Goal: Task Accomplishment & Management: Complete application form

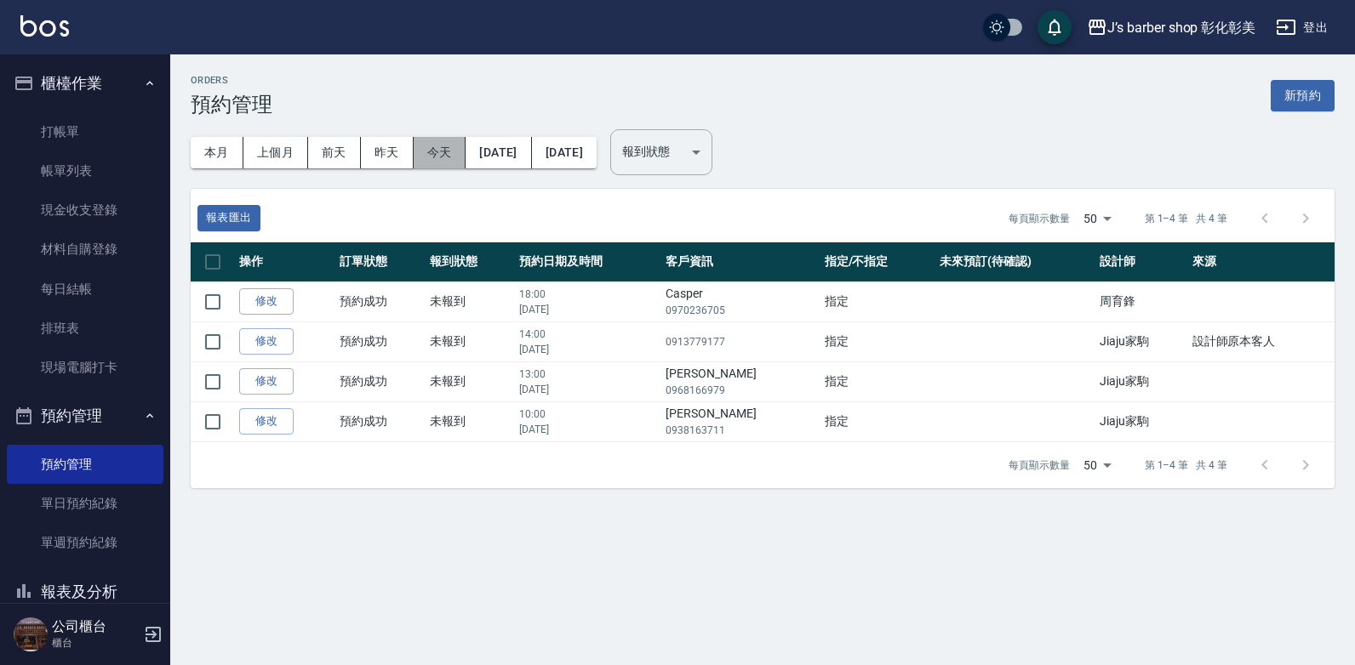
click at [443, 149] on button "今天" at bounding box center [440, 152] width 53 height 31
click at [493, 151] on button "[DATE]" at bounding box center [498, 152] width 66 height 31
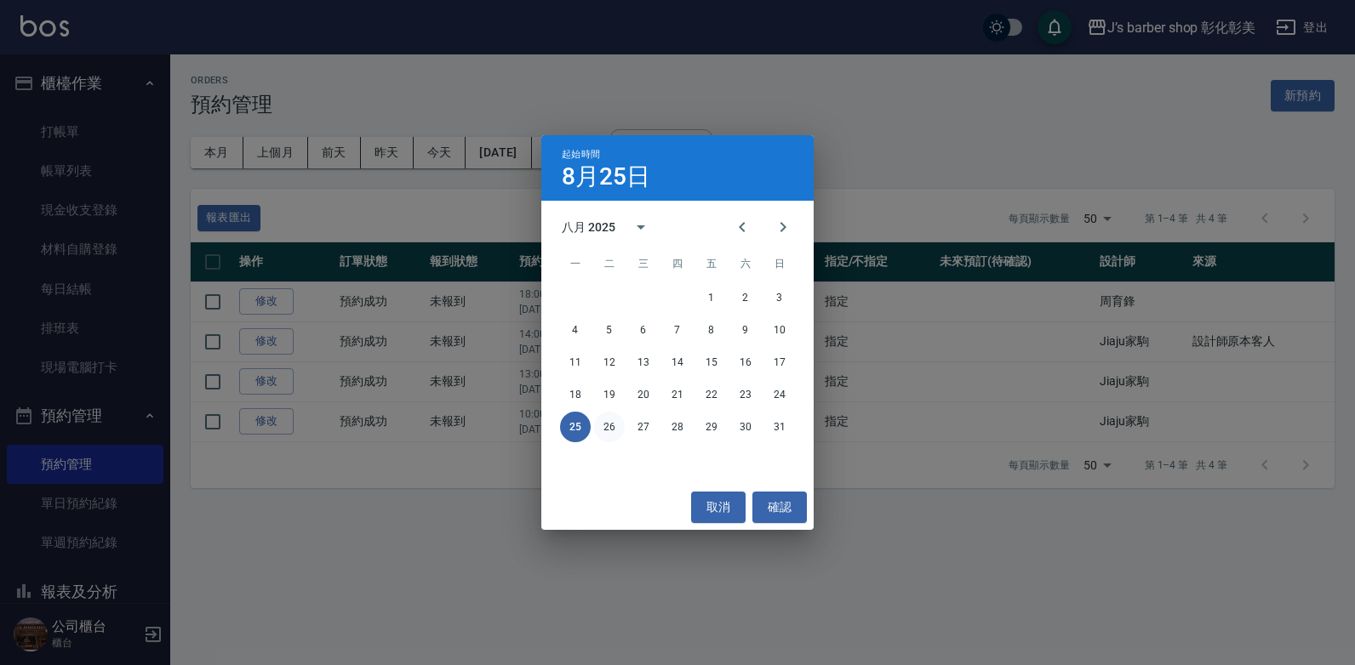
click at [604, 418] on button "26" at bounding box center [609, 427] width 31 height 31
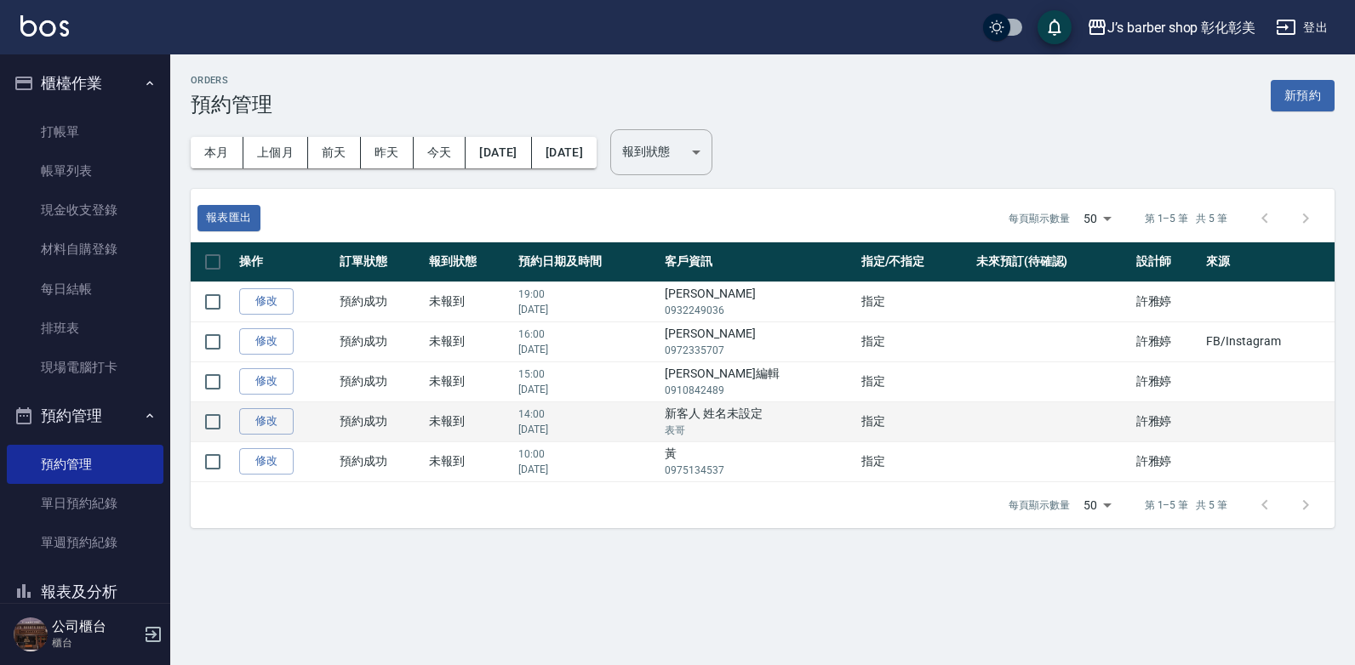
click at [728, 423] on td "新客人 姓名未設定 表哥" at bounding box center [758, 422] width 196 height 40
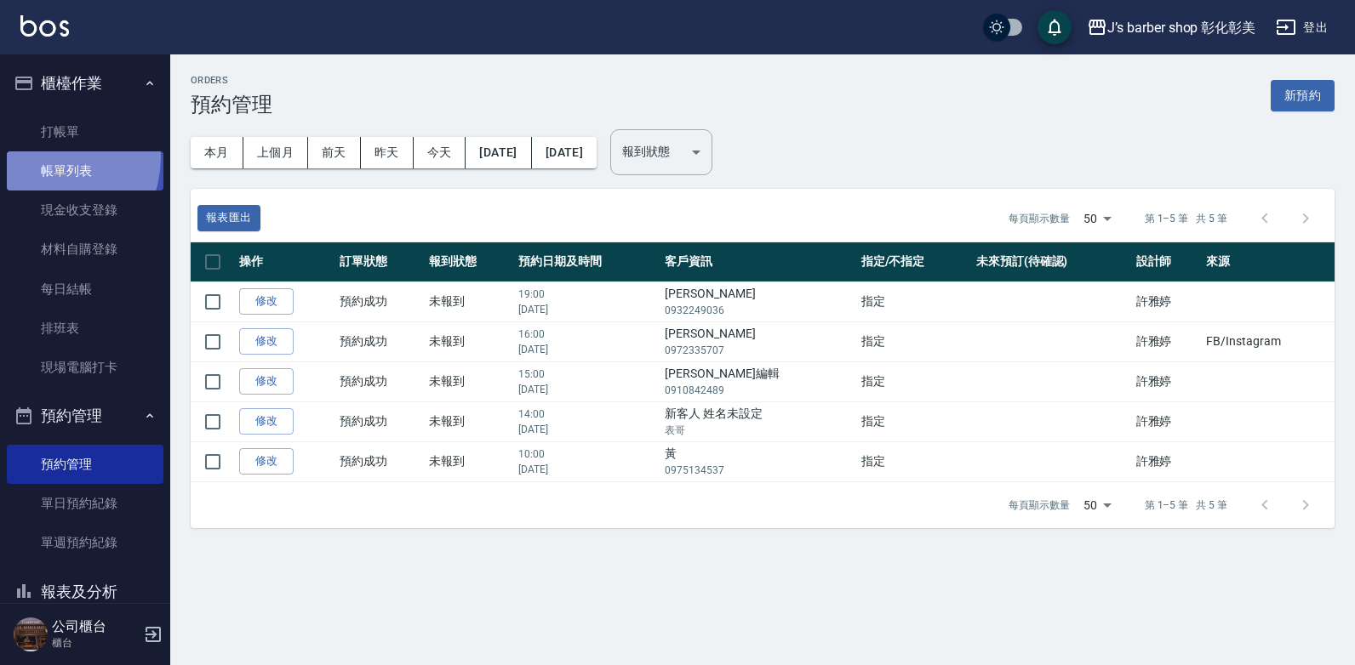
click at [46, 157] on link "帳單列表" at bounding box center [85, 170] width 157 height 39
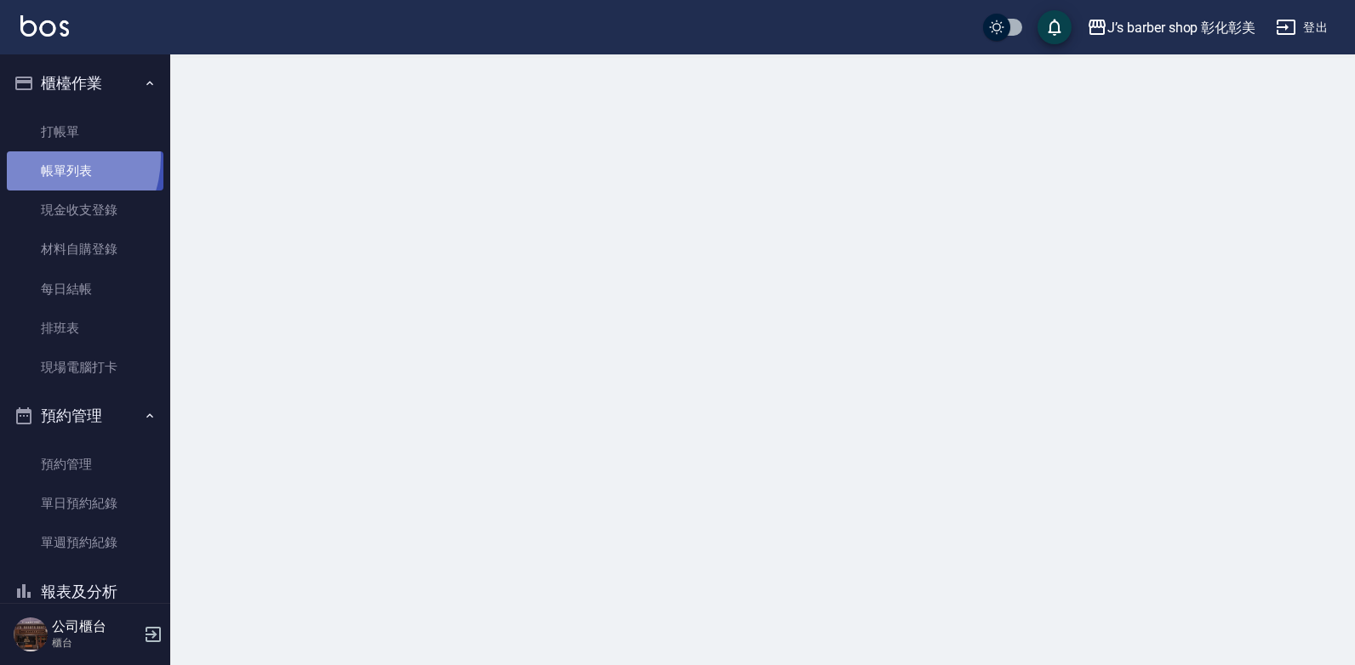
click at [46, 157] on link "帳單列表" at bounding box center [85, 170] width 157 height 39
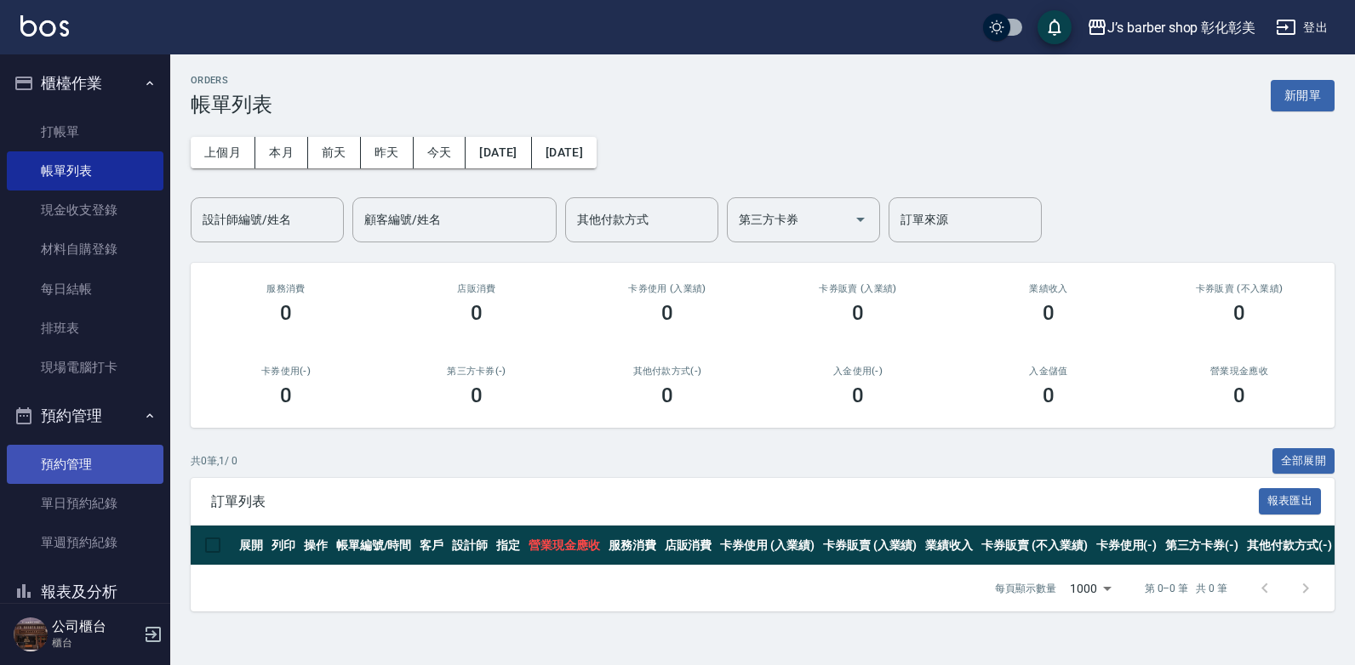
click at [82, 459] on link "預約管理" at bounding box center [85, 464] width 157 height 39
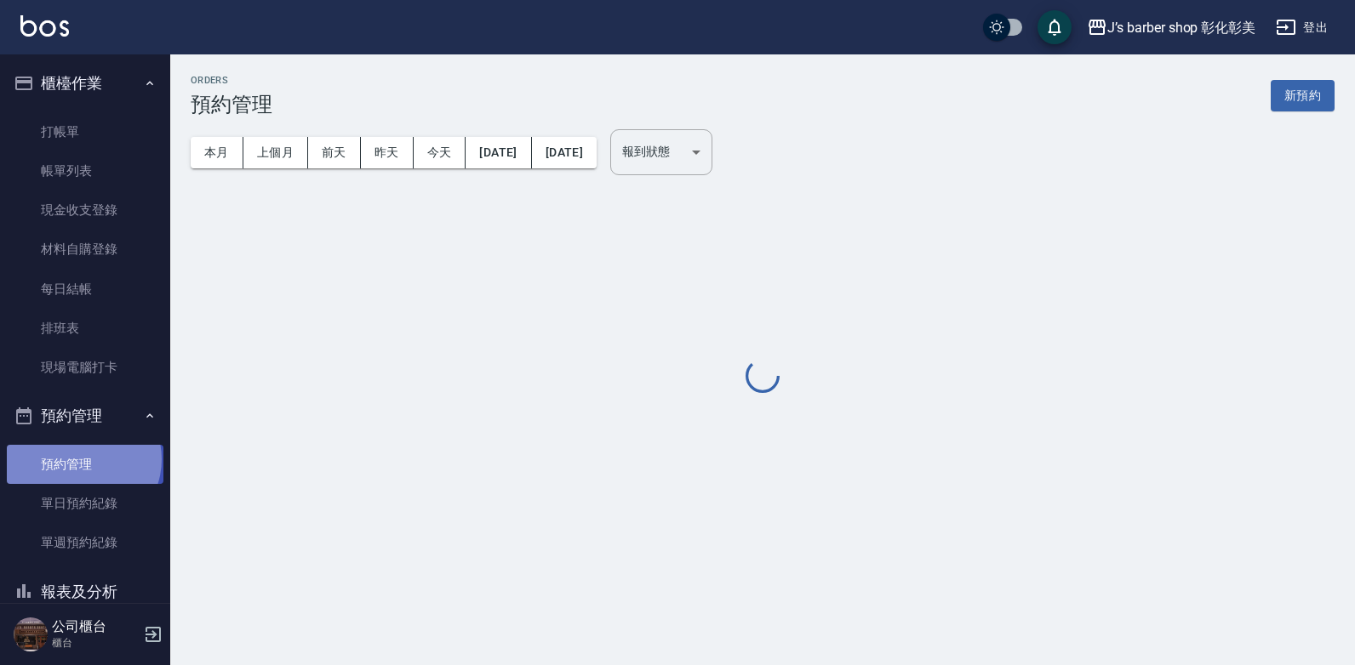
click at [82, 459] on link "預約管理" at bounding box center [85, 464] width 157 height 39
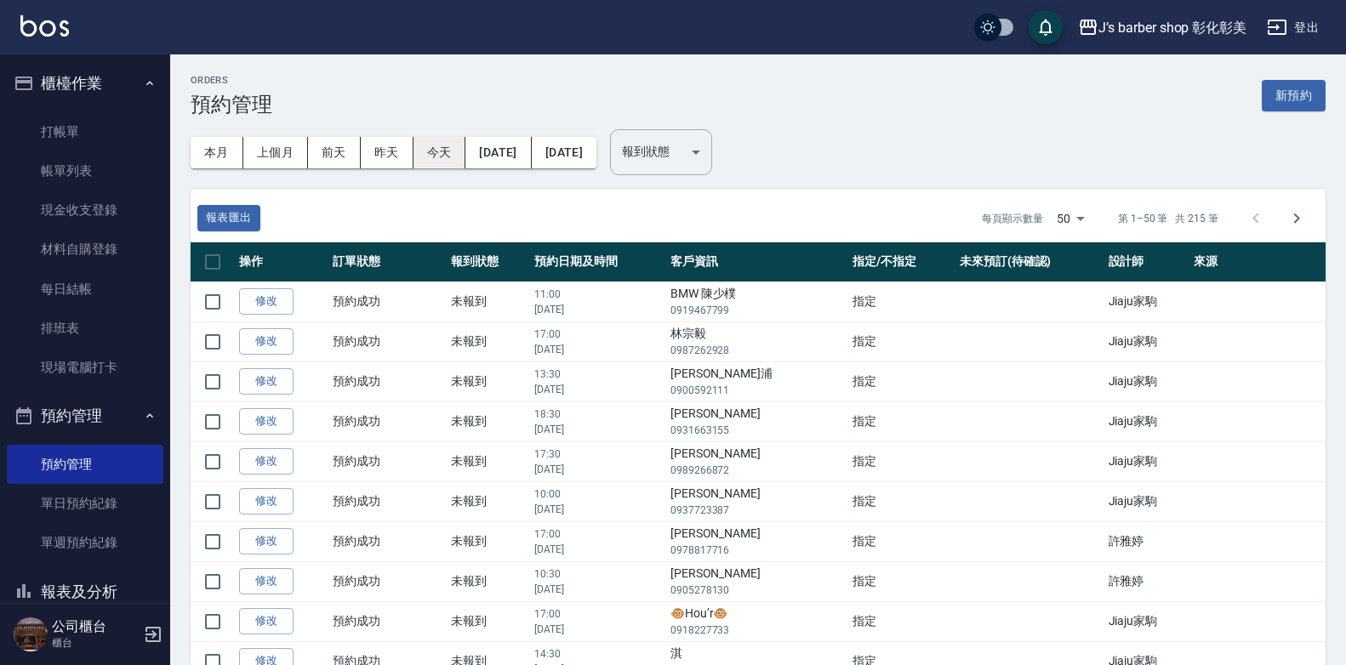
click at [446, 148] on button "今天" at bounding box center [440, 152] width 53 height 31
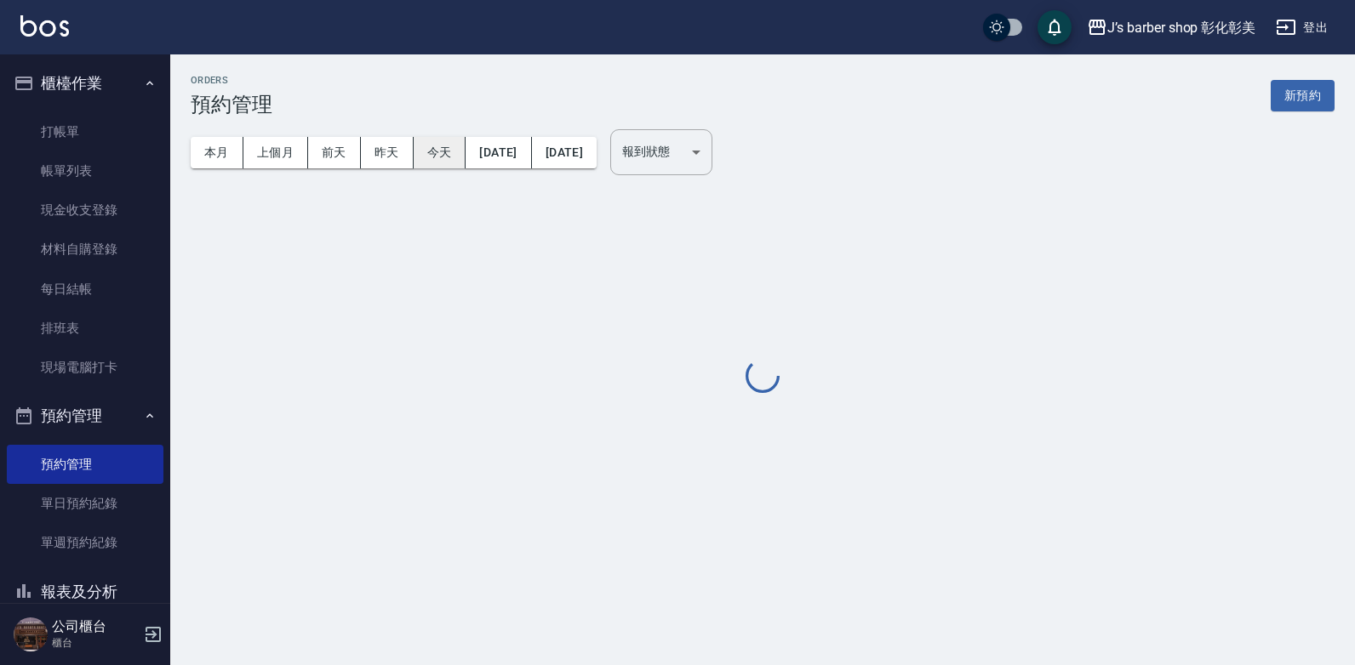
click at [446, 148] on button "今天" at bounding box center [440, 152] width 53 height 31
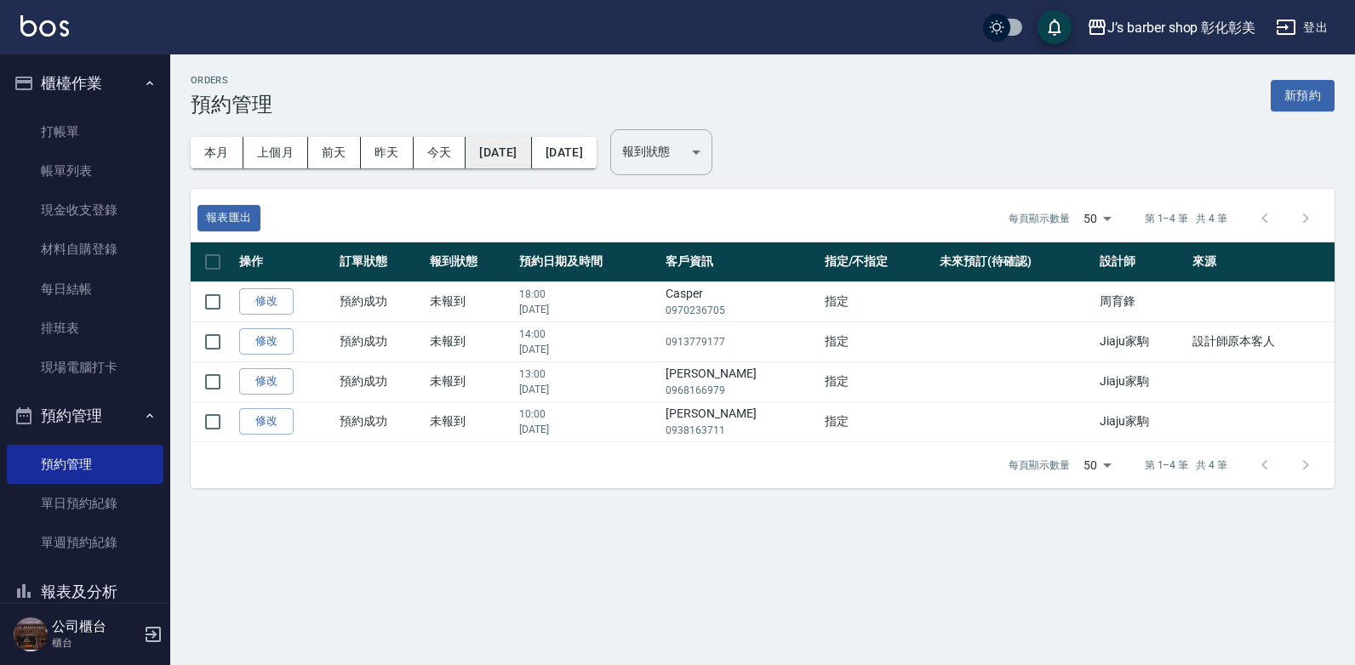
click at [511, 151] on button "[DATE]" at bounding box center [498, 152] width 66 height 31
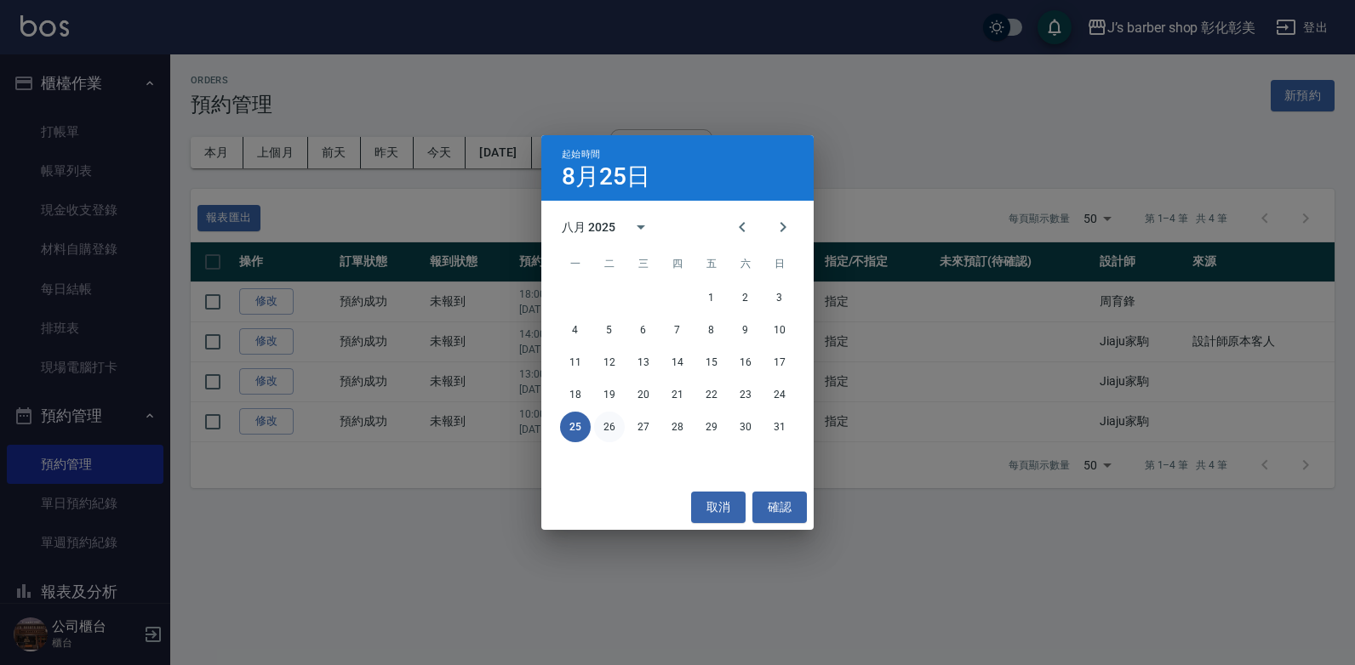
click at [610, 425] on button "26" at bounding box center [609, 427] width 31 height 31
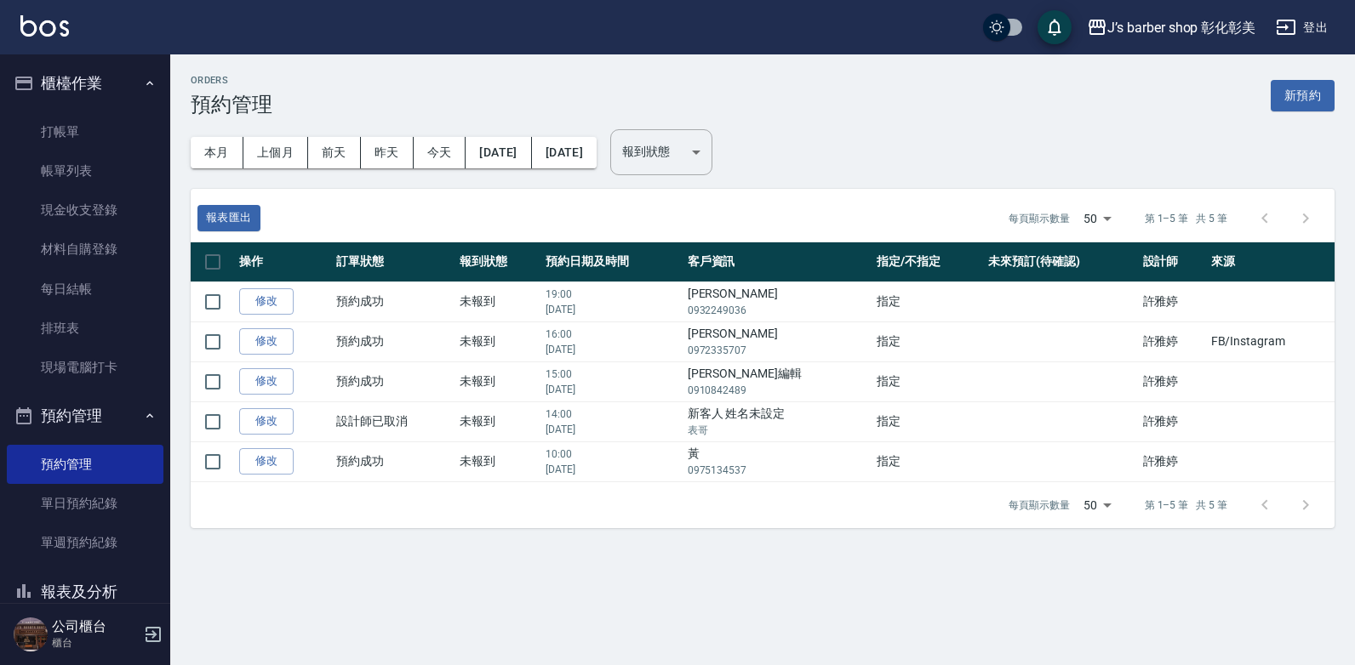
click at [685, 602] on div "Orders 預約管理 新預約 本月 上個月 [DATE] [DATE] [DATE] [DATE] [DATE] 報到狀態 ​ 報到狀態 報表匯出 每頁顯示…" at bounding box center [677, 332] width 1355 height 665
click at [86, 174] on link "帳單列表" at bounding box center [85, 170] width 157 height 39
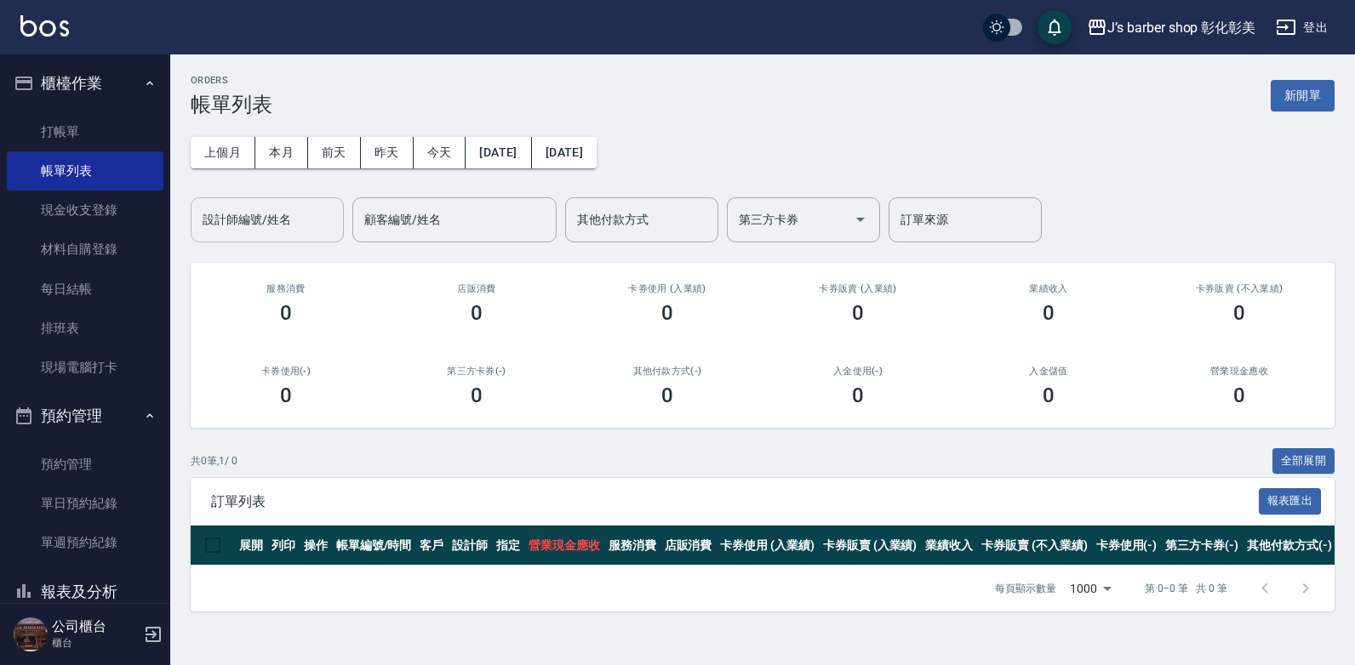
click at [277, 230] on input "設計師編號/姓名" at bounding box center [267, 220] width 138 height 30
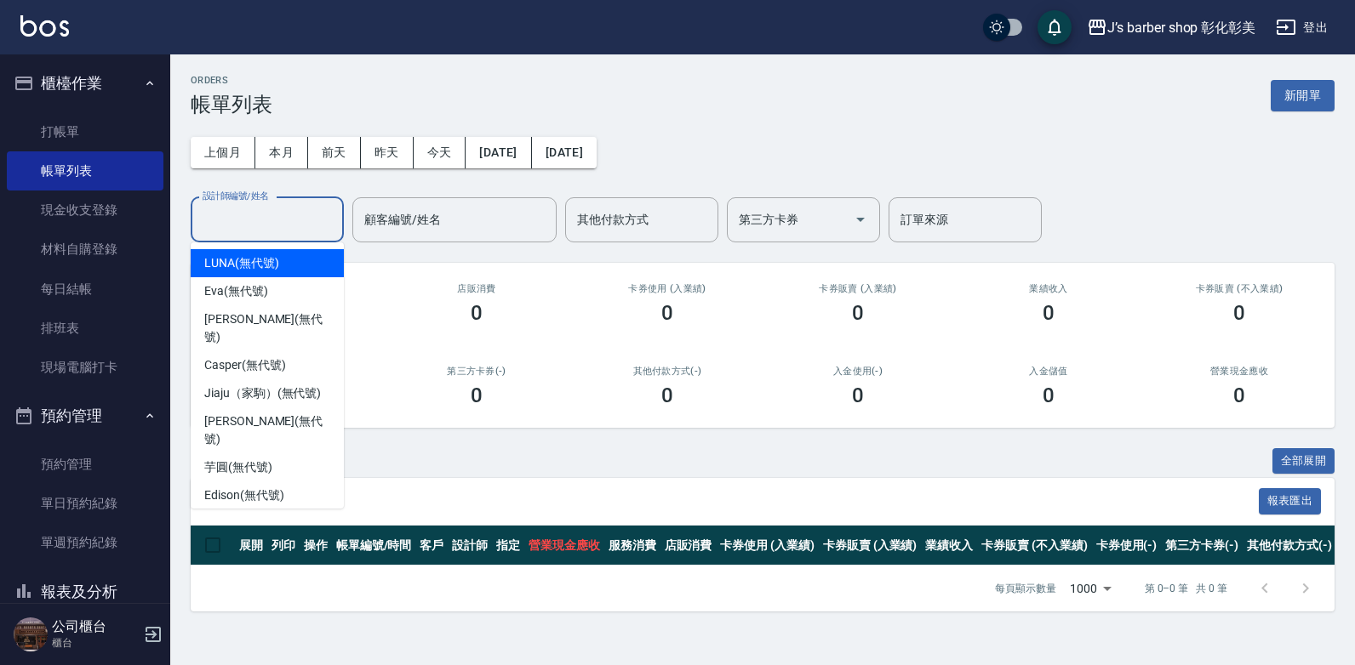
click at [289, 265] on div "LUNA (無代號)" at bounding box center [267, 263] width 153 height 28
type input "LUNA(無代號)"
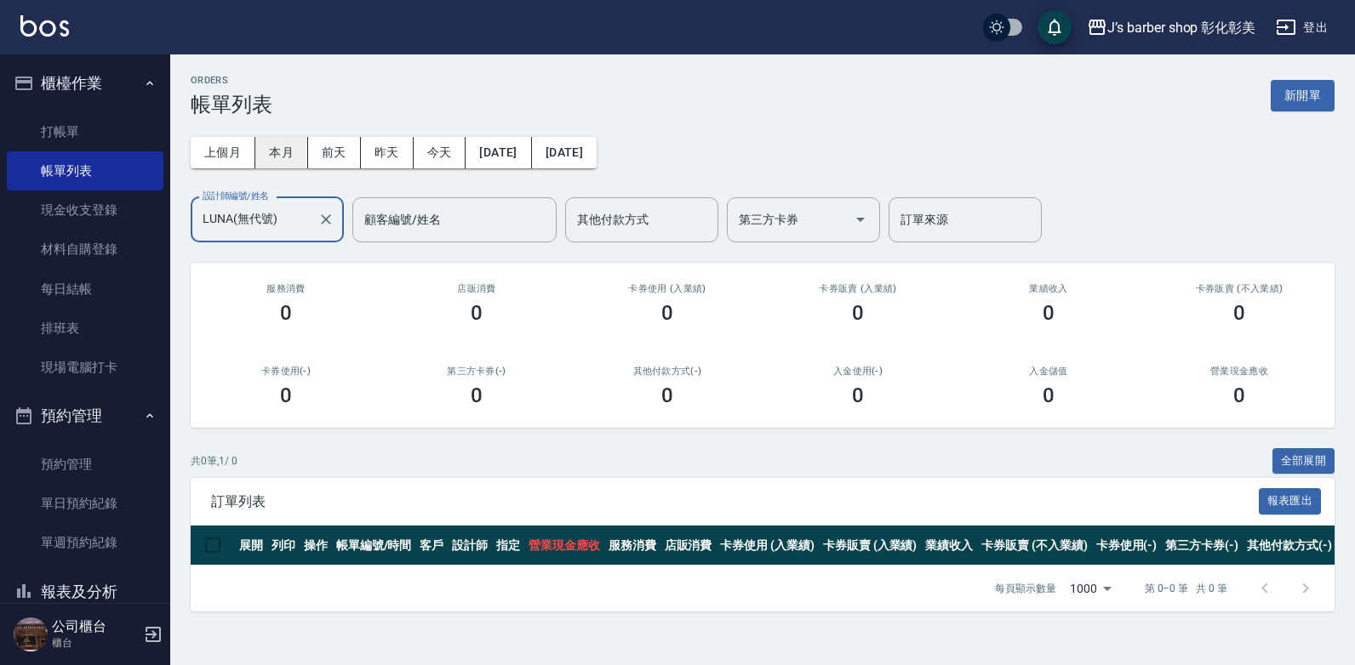
click at [300, 150] on button "本月" at bounding box center [281, 152] width 53 height 31
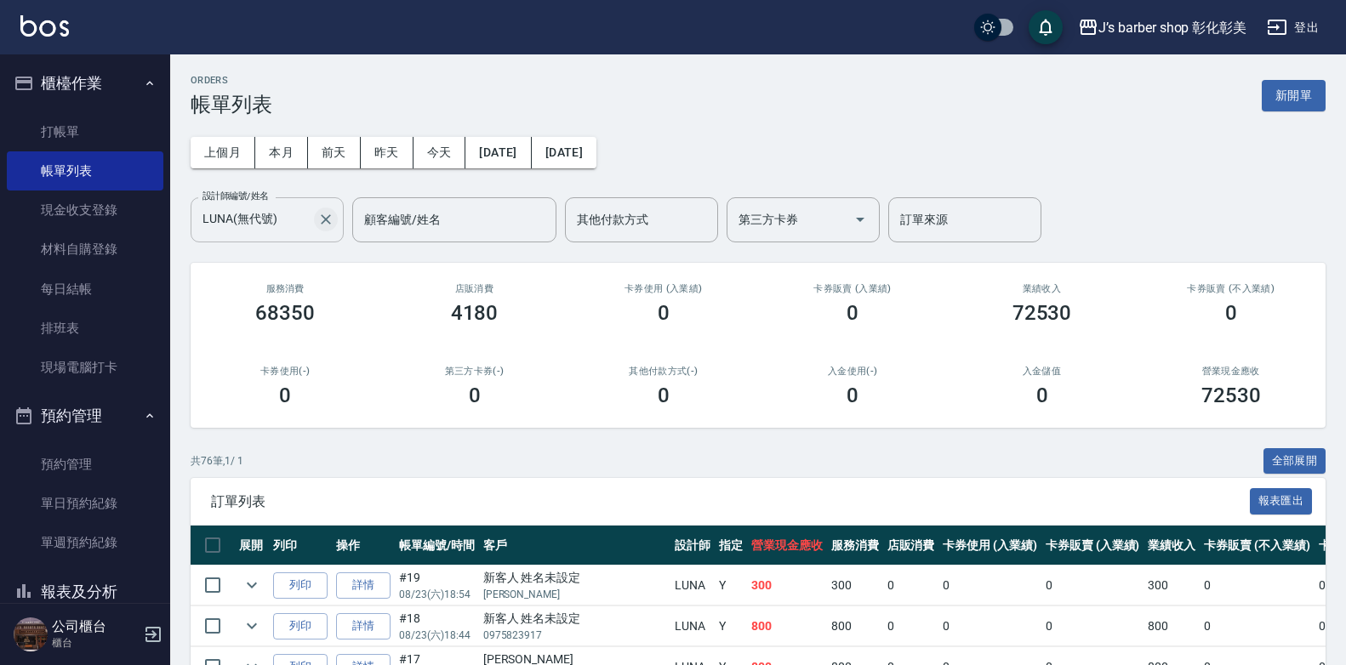
click at [324, 228] on icon "Clear" at bounding box center [325, 219] width 17 height 17
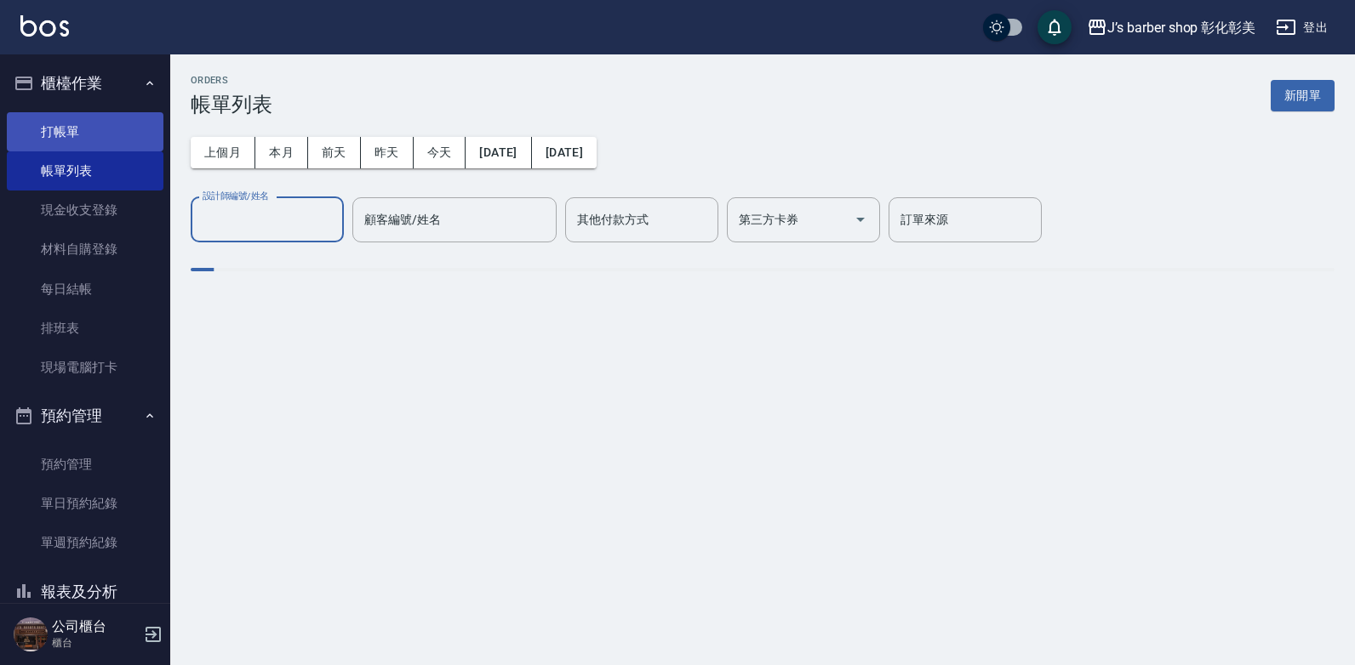
click at [117, 127] on link "打帳單" at bounding box center [85, 131] width 157 height 39
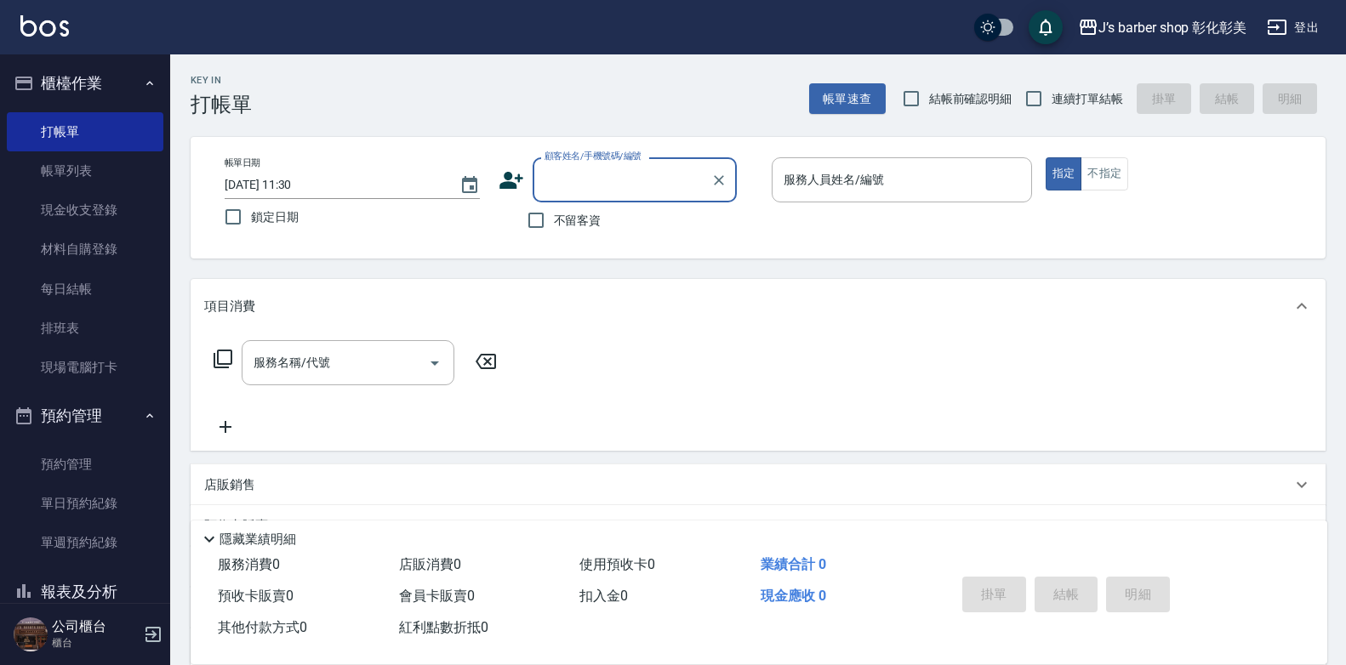
drag, startPoint x: 94, startPoint y: 175, endPoint x: 225, endPoint y: 265, distance: 159.8
click at [94, 175] on link "帳單列表" at bounding box center [85, 170] width 157 height 39
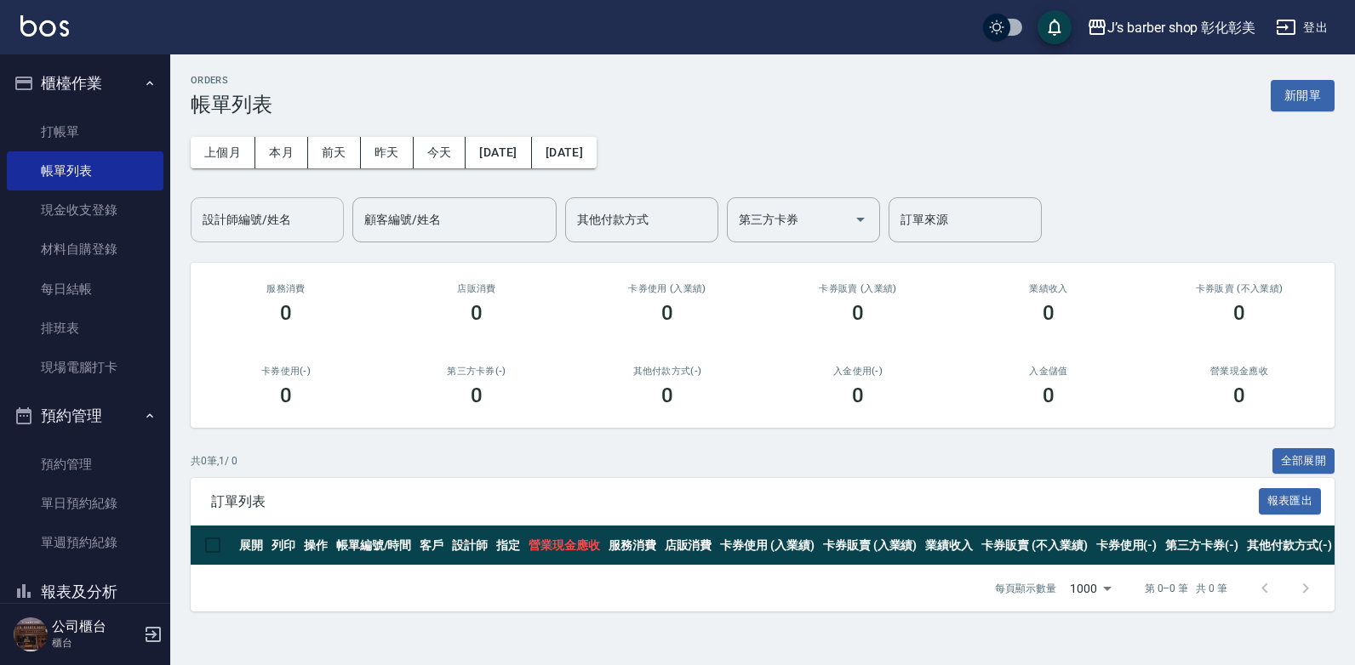
click at [319, 233] on input "設計師編號/姓名" at bounding box center [267, 220] width 138 height 30
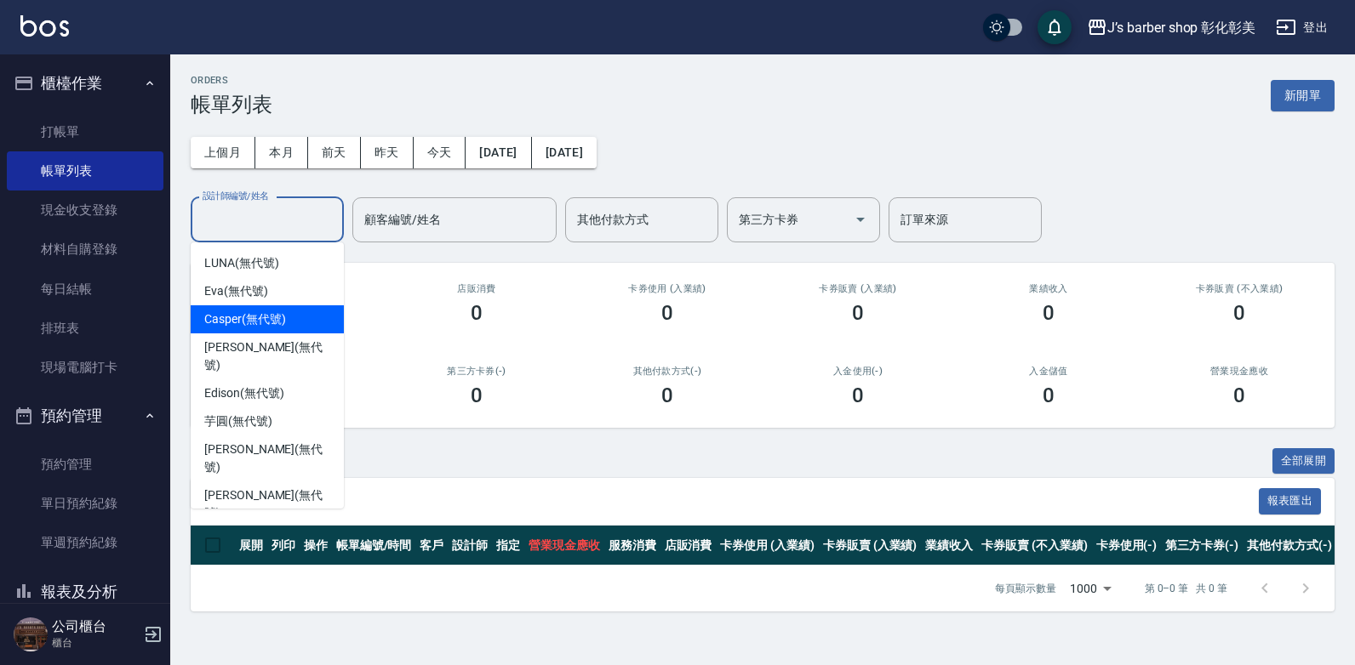
click at [252, 320] on span "Casper (無代號)" at bounding box center [244, 320] width 81 height 18
type input "Casper(無代號)"
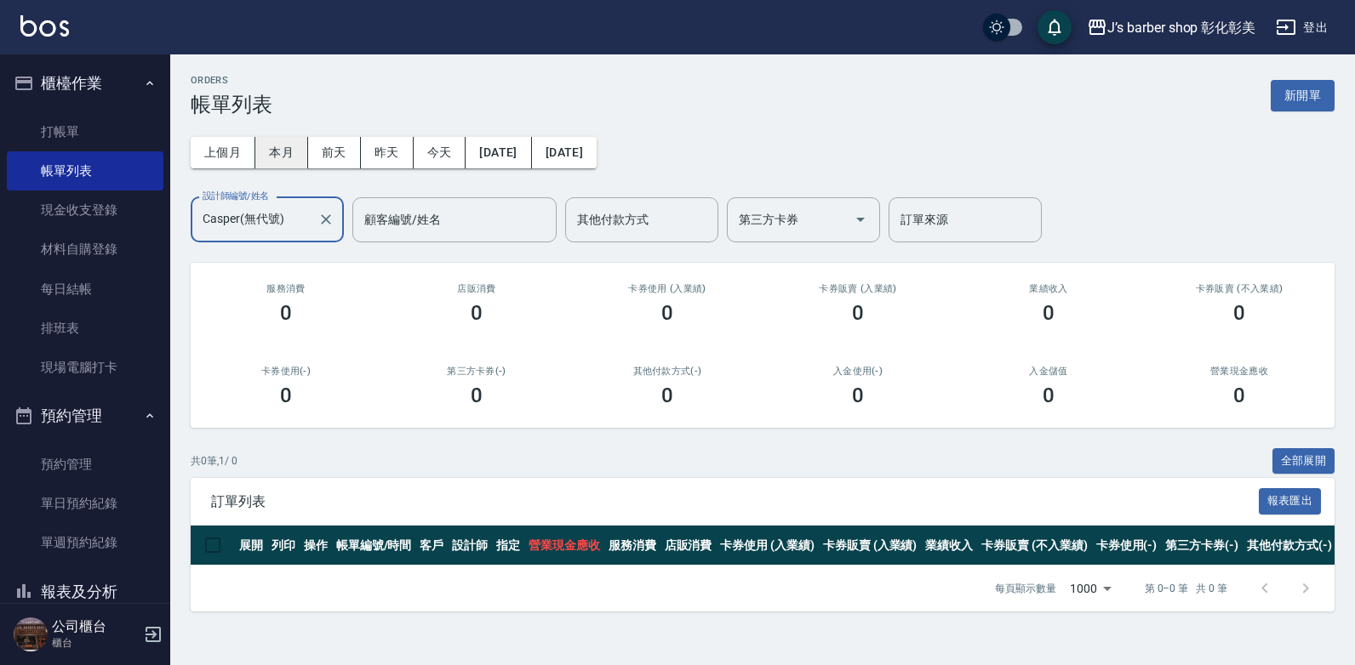
click at [299, 153] on button "本月" at bounding box center [281, 152] width 53 height 31
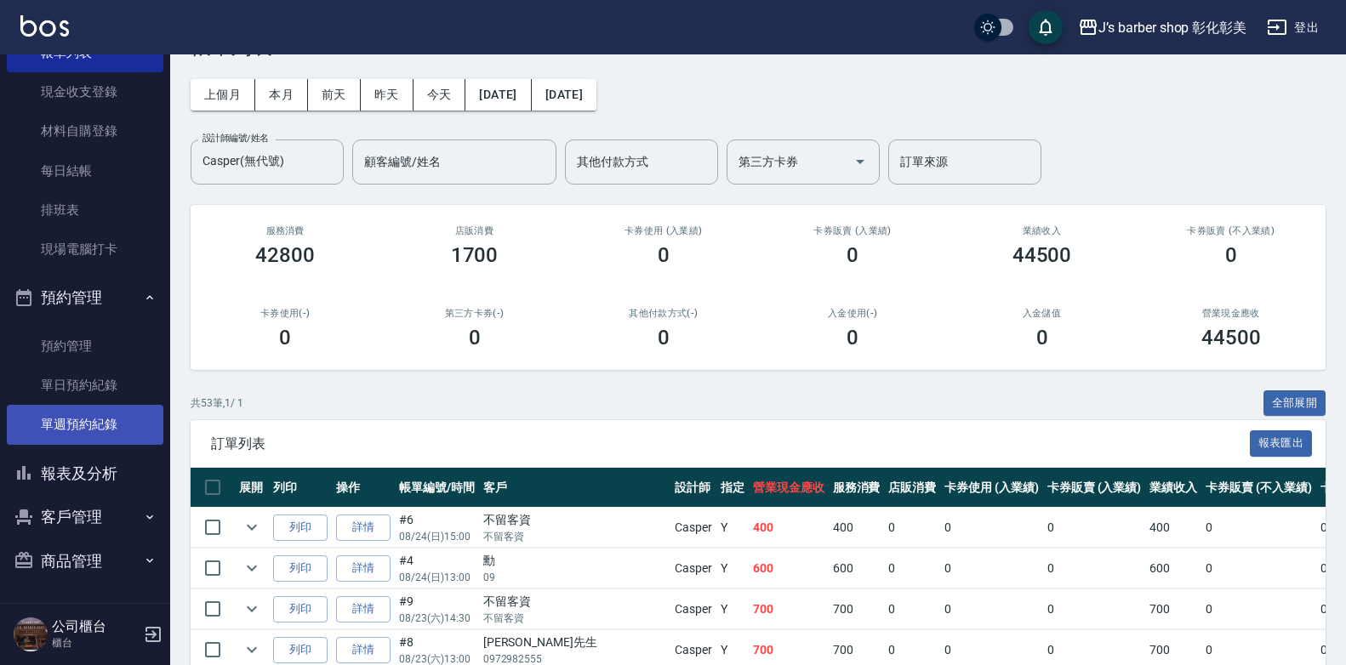
scroll to position [85, 0]
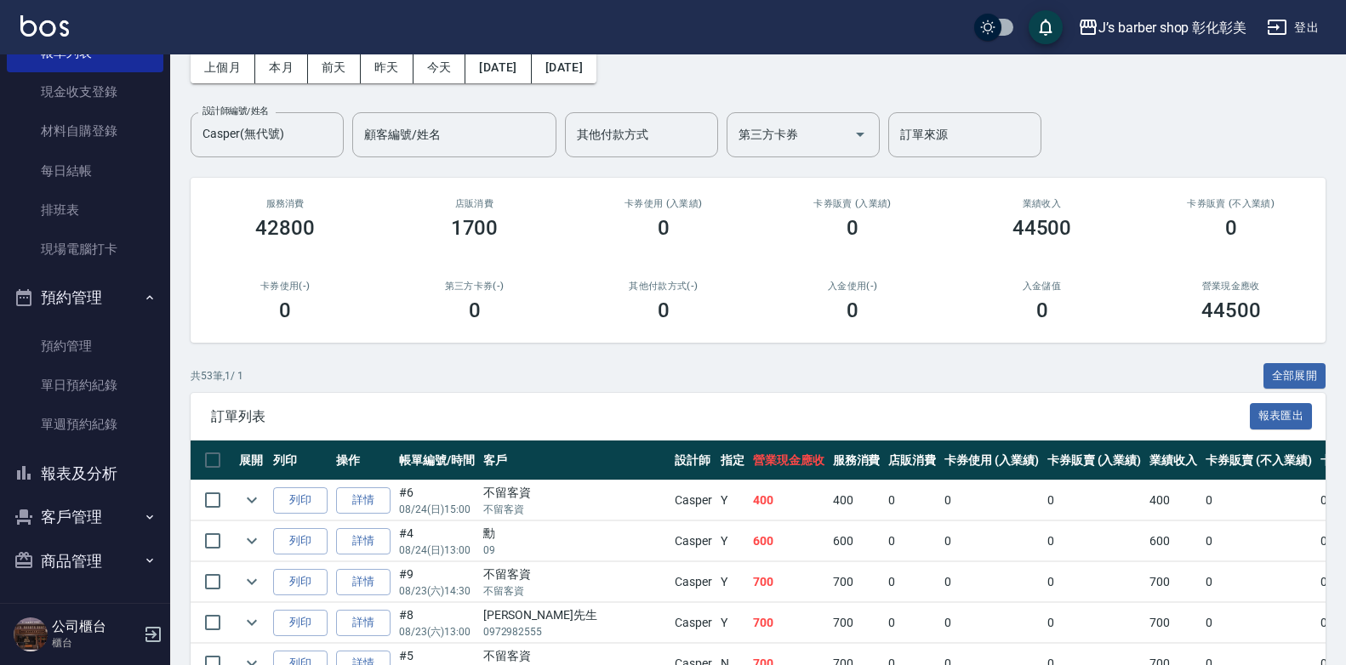
click at [55, 476] on button "報表及分析" at bounding box center [85, 474] width 157 height 44
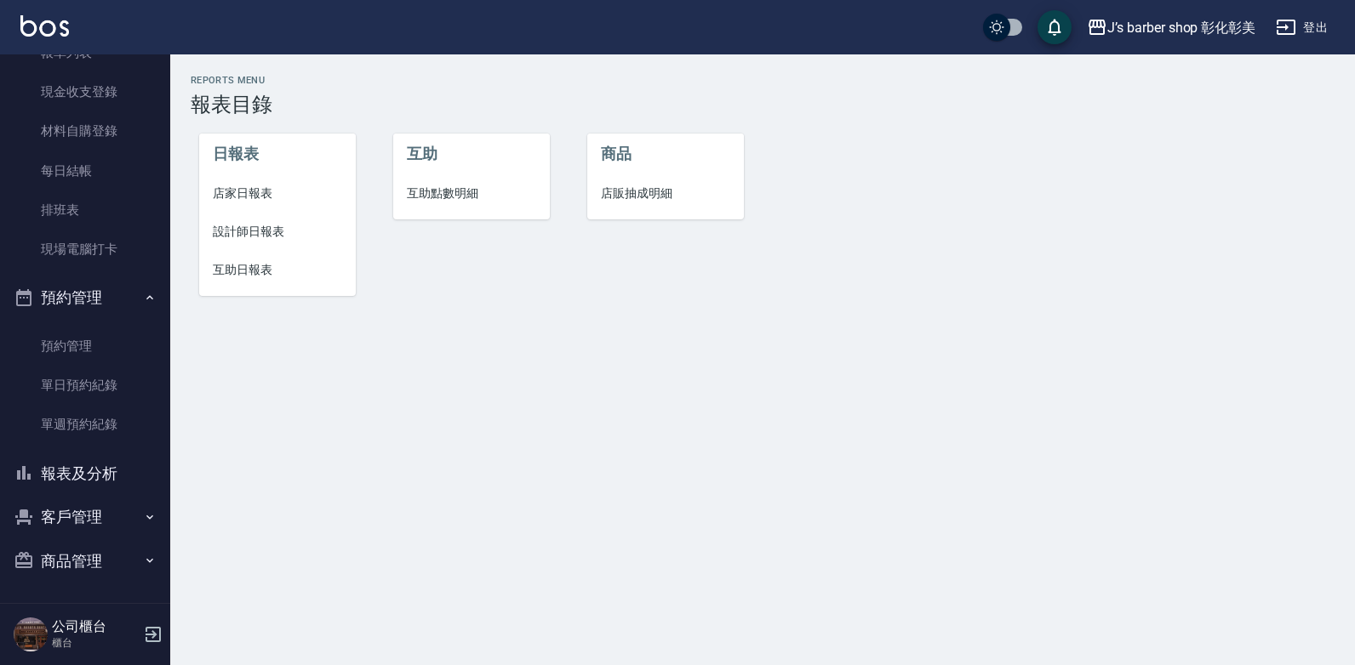
click at [448, 185] on span "互助點數明細" at bounding box center [471, 194] width 129 height 18
click at [448, 185] on div "Reports Menu 報表目錄 日報表 店家日報表 設計師日報表 互助日報表 互助 互助點數明細 商品 店販抽成明細" at bounding box center [677, 332] width 1355 height 665
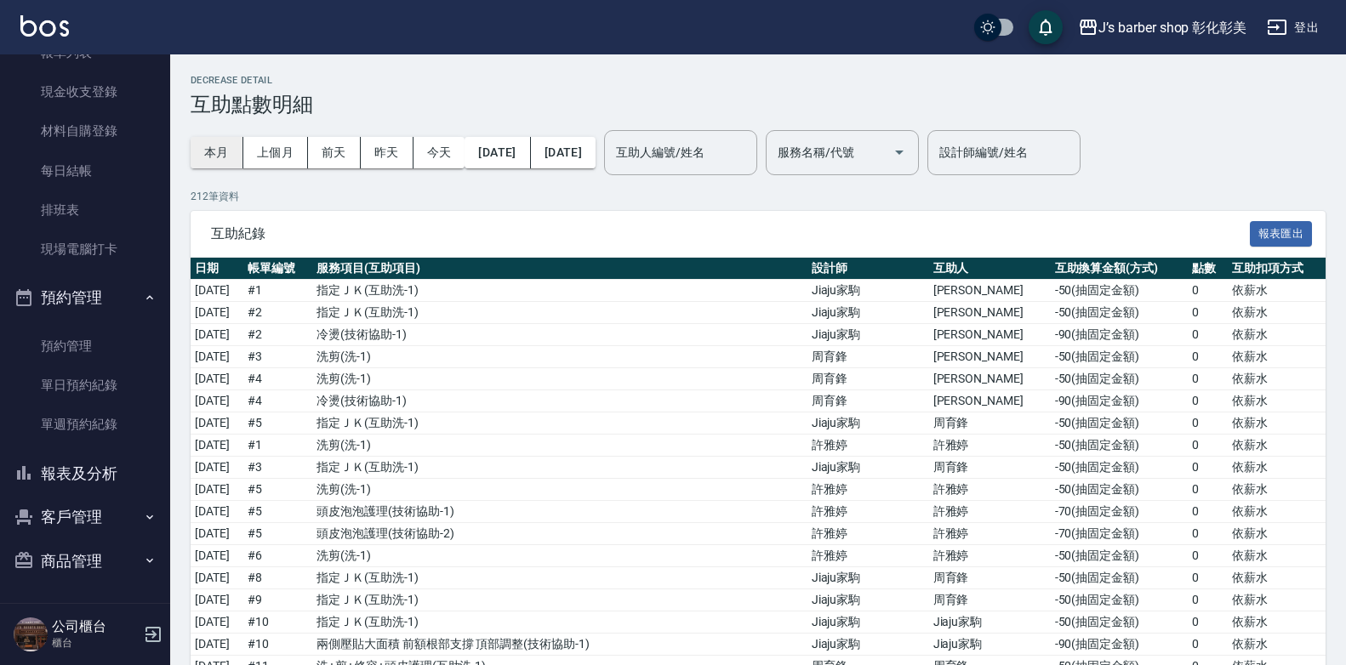
click at [220, 151] on button "本月" at bounding box center [217, 152] width 53 height 31
click at [698, 155] on div "互助人編號/姓名 互助人編號/姓名" at bounding box center [680, 152] width 153 height 45
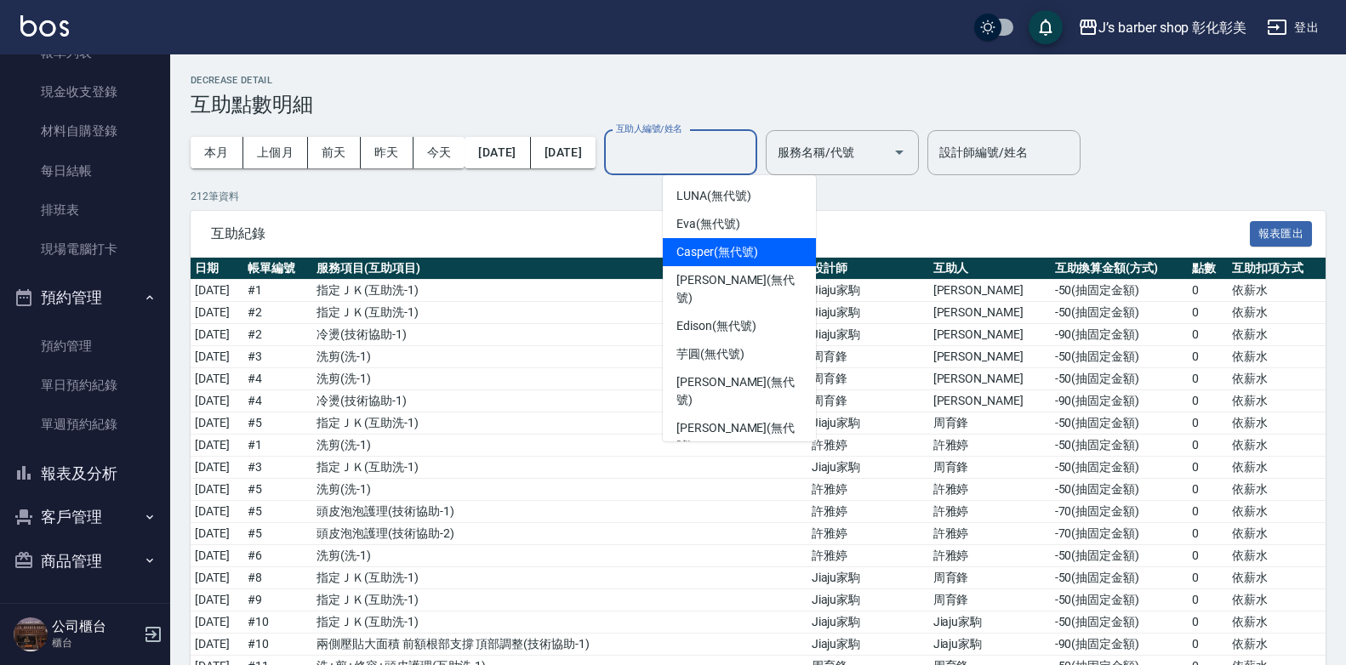
click at [696, 250] on span "Casper (無代號)" at bounding box center [716, 252] width 81 height 18
type input "Casper(無代號)"
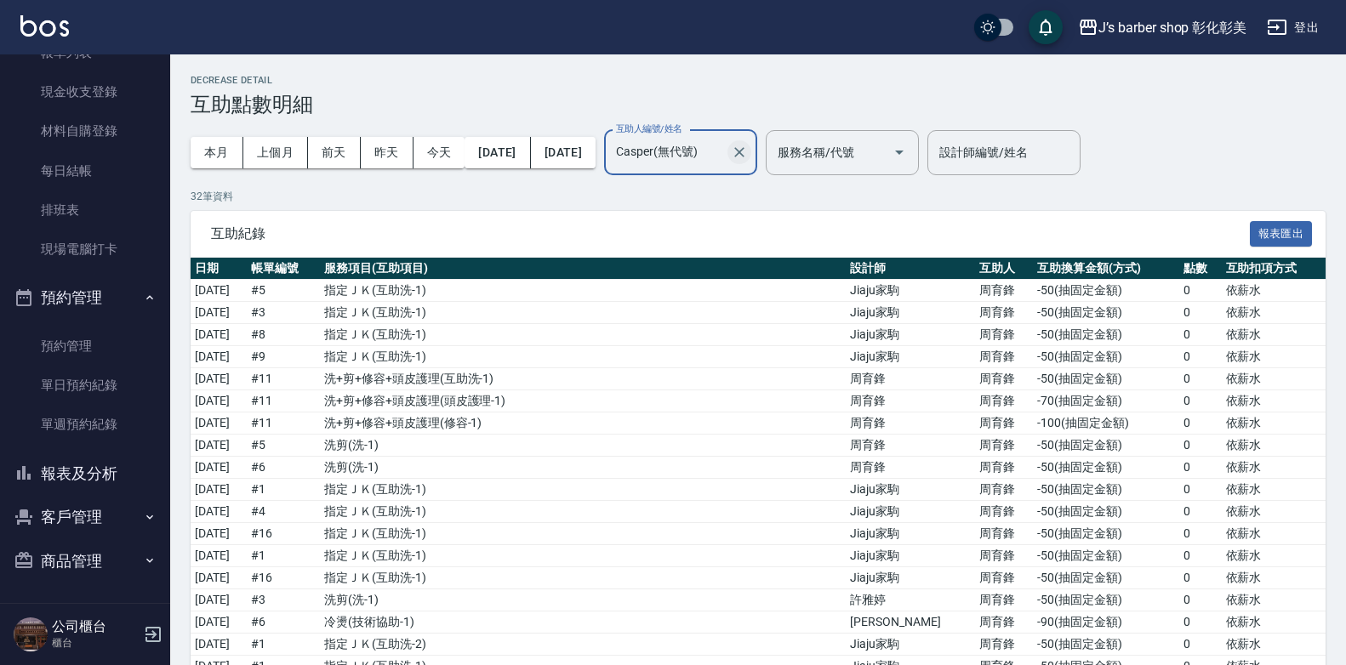
click at [748, 161] on icon "Clear" at bounding box center [739, 152] width 17 height 17
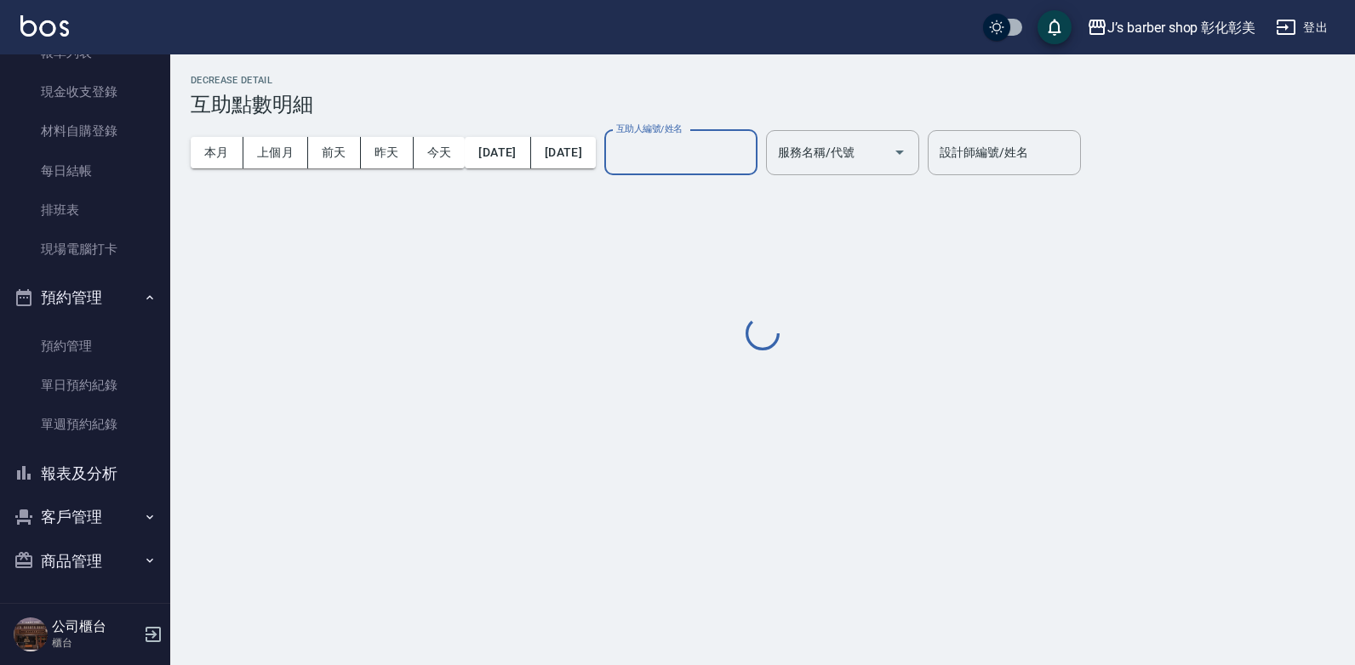
click at [750, 162] on input "互助人編號/姓名" at bounding box center [681, 153] width 138 height 30
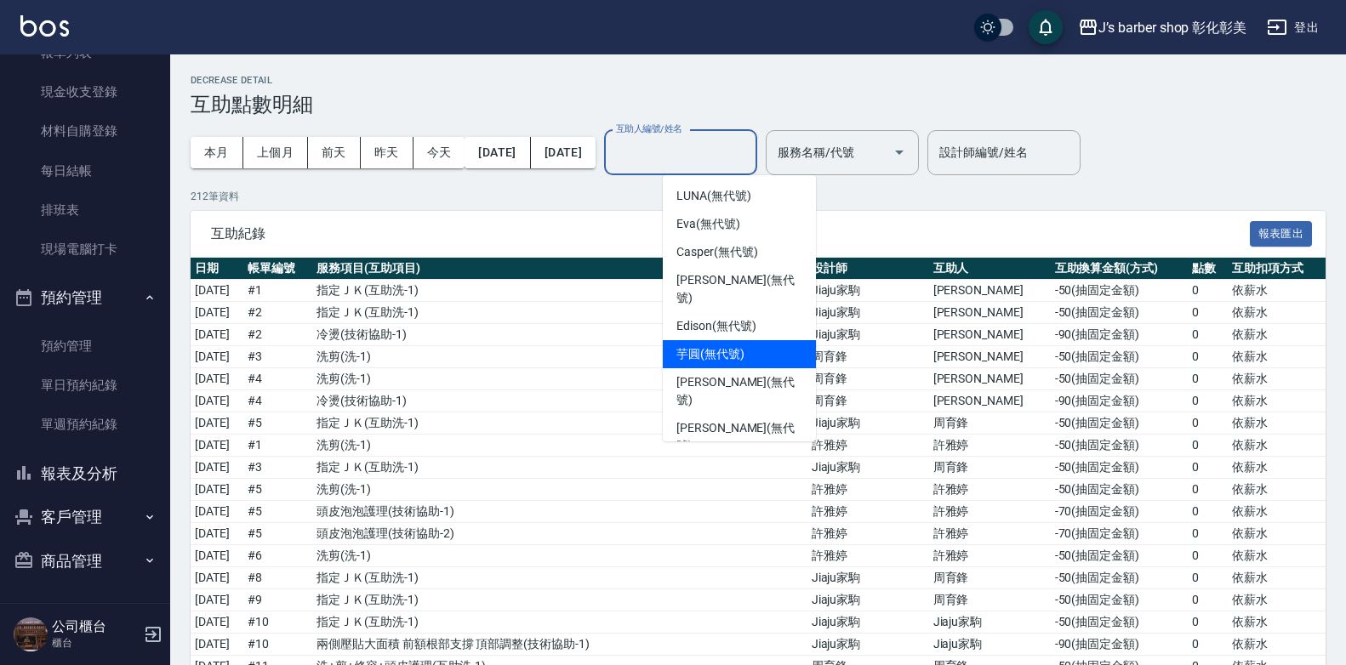
click at [682, 345] on span "芋圓 (無代號)" at bounding box center [710, 354] width 68 height 18
type input "芋圓(無代號)"
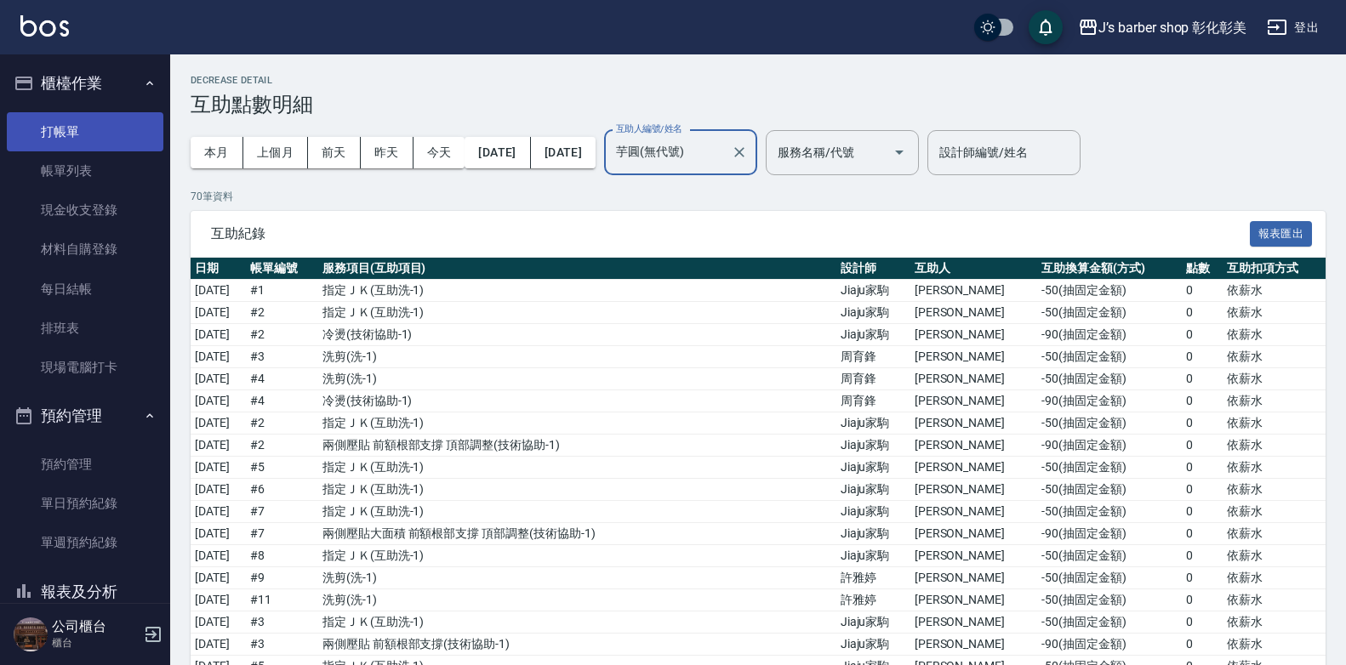
click at [66, 140] on link "打帳單" at bounding box center [85, 131] width 157 height 39
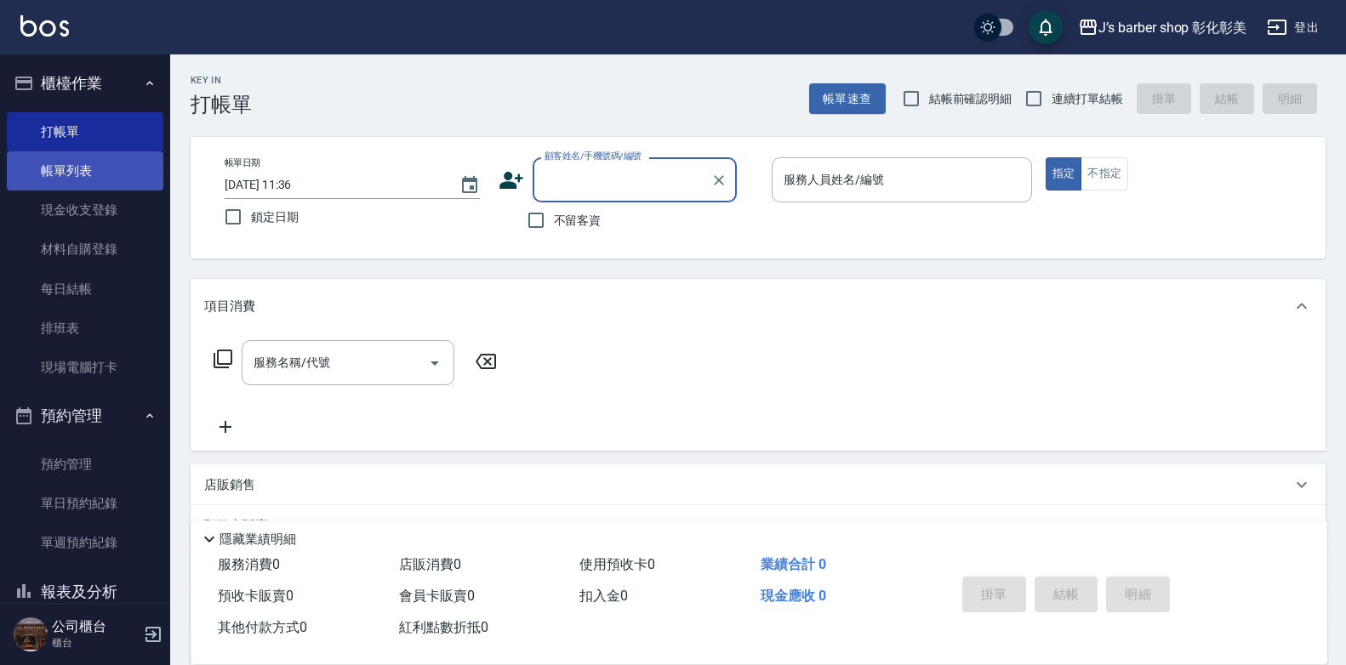
click at [91, 186] on link "帳單列表" at bounding box center [85, 170] width 157 height 39
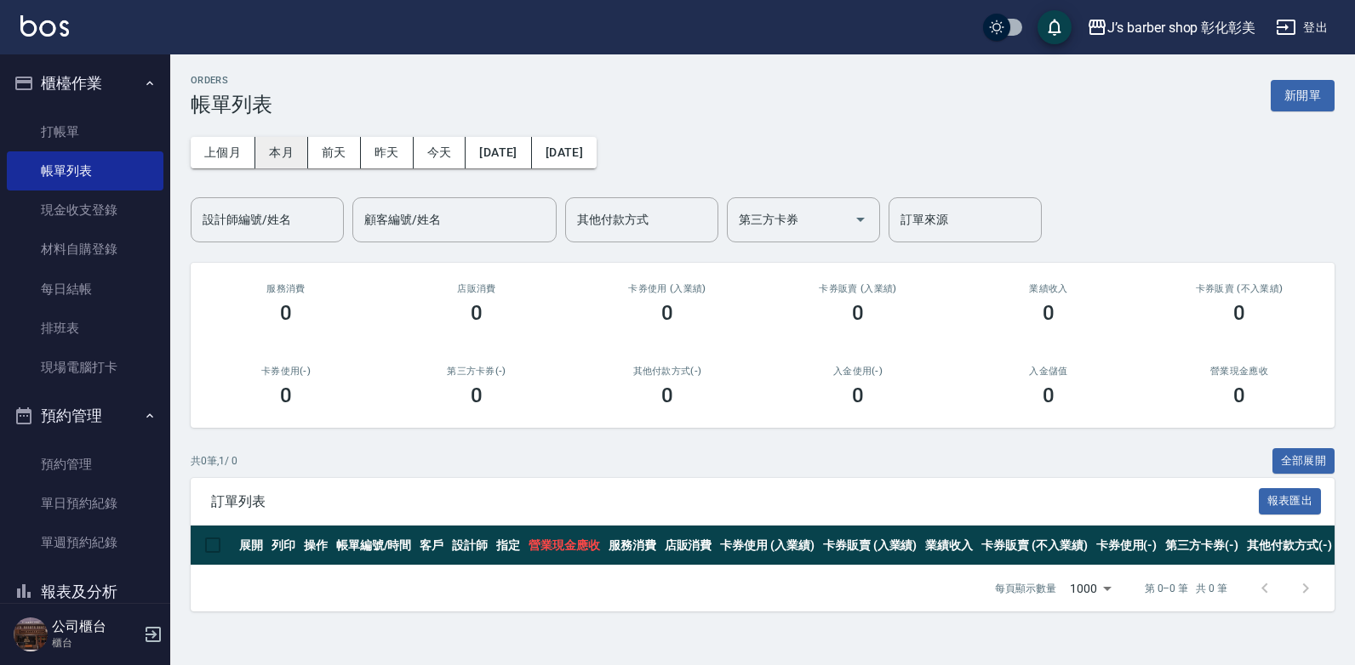
click at [275, 163] on button "本月" at bounding box center [281, 152] width 53 height 31
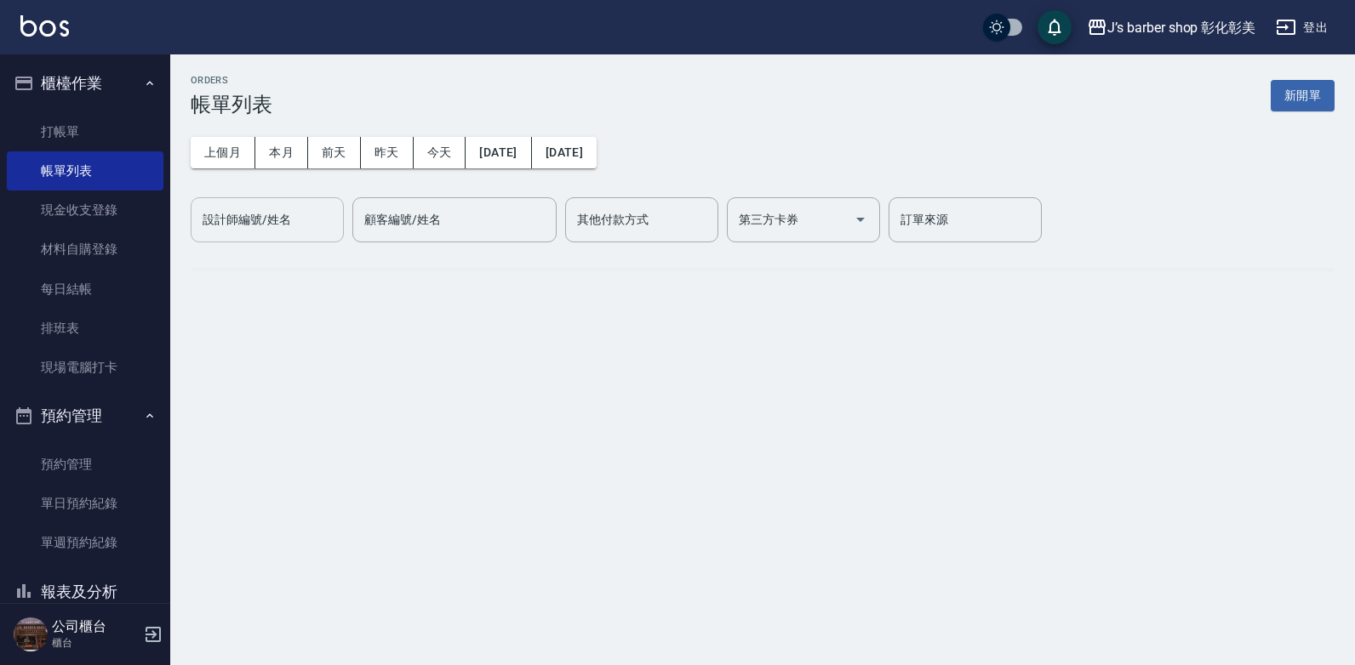
click at [282, 207] on input "設計師編號/姓名" at bounding box center [267, 220] width 138 height 30
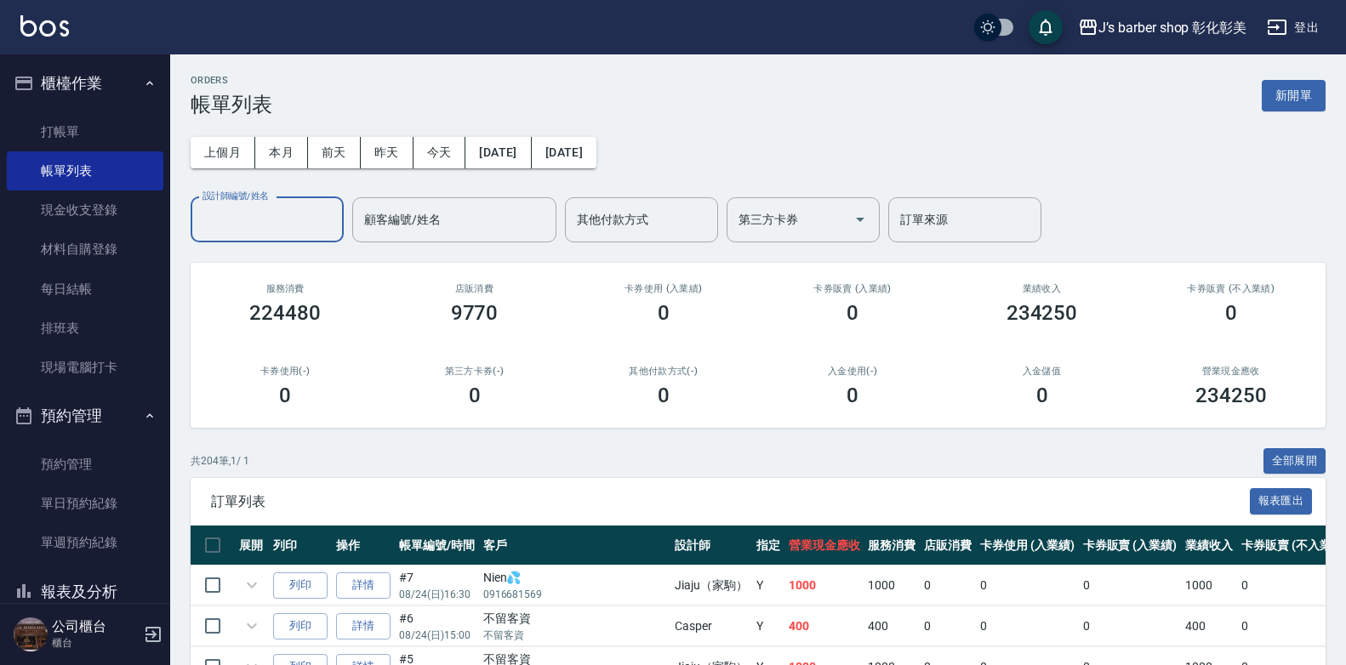
click at [281, 224] on input "設計師編號/姓名" at bounding box center [267, 220] width 138 height 30
click at [280, 231] on input "設計師編號/姓名" at bounding box center [267, 220] width 138 height 30
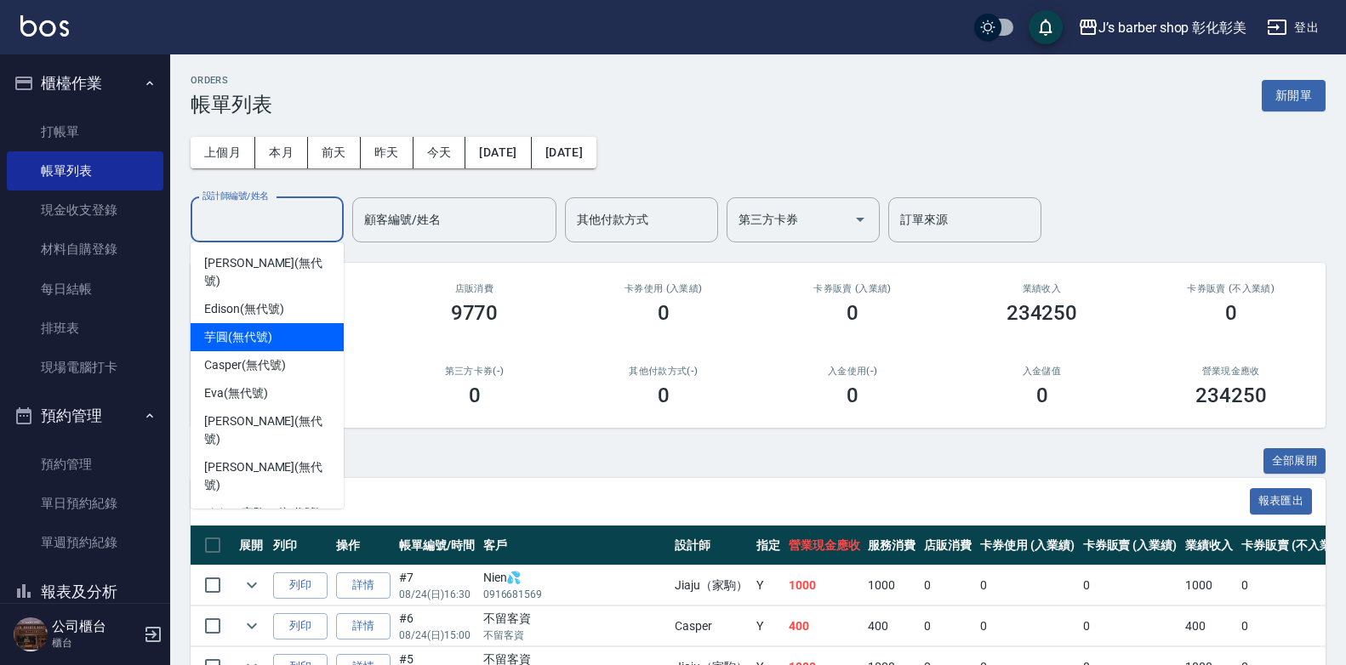
click at [256, 328] on span "芋圓 (無代號)" at bounding box center [238, 337] width 68 height 18
type input "芋圓(無代號)"
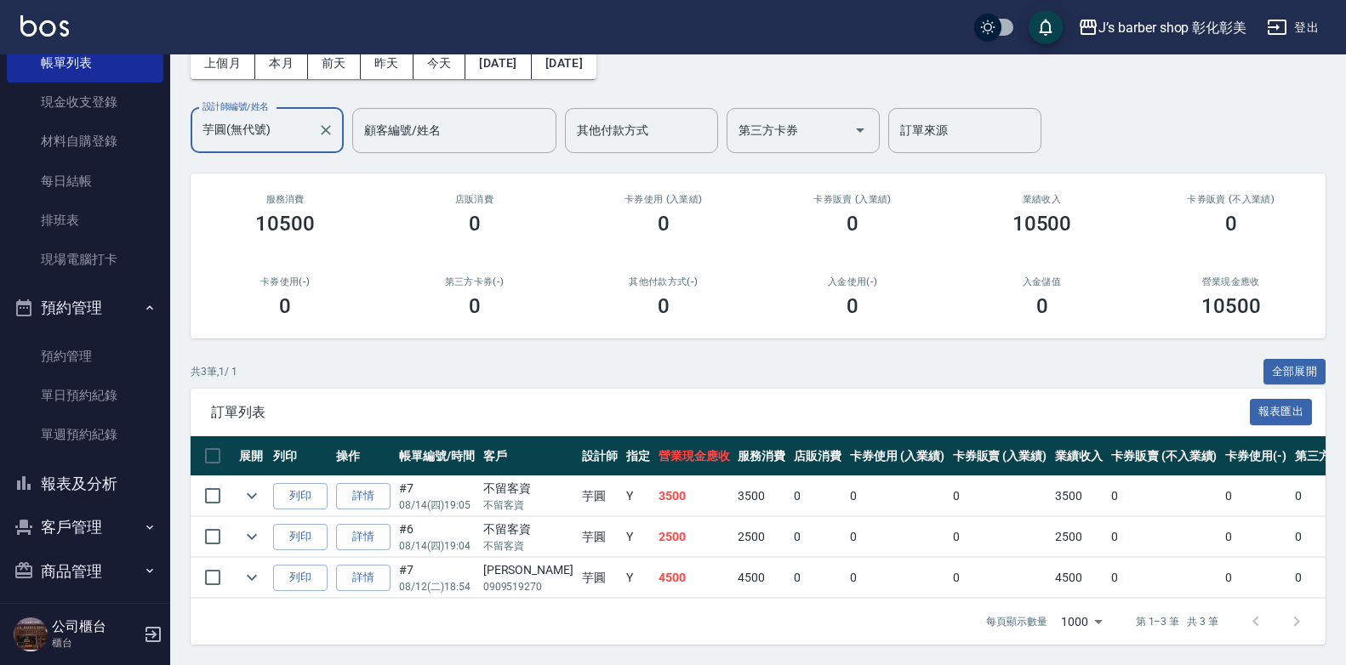
scroll to position [118, 0]
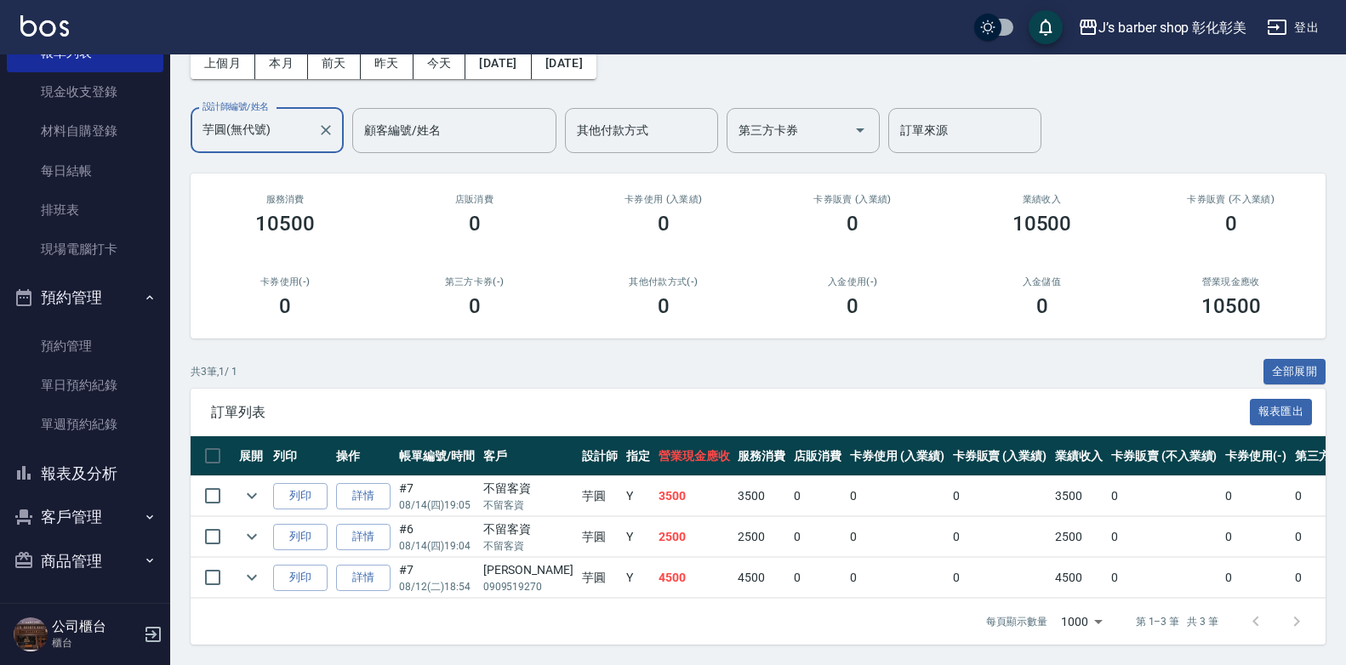
click at [93, 475] on button "報表及分析" at bounding box center [85, 474] width 157 height 44
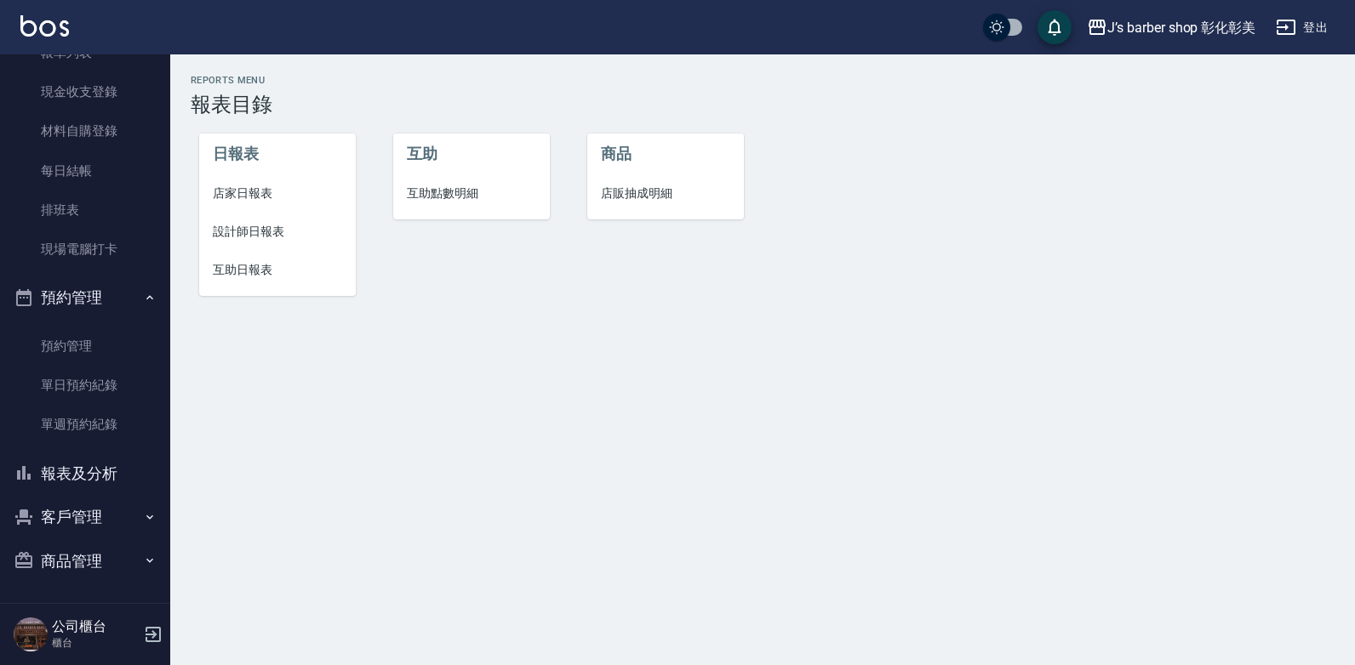
click at [444, 194] on span "互助點數明細" at bounding box center [471, 194] width 129 height 18
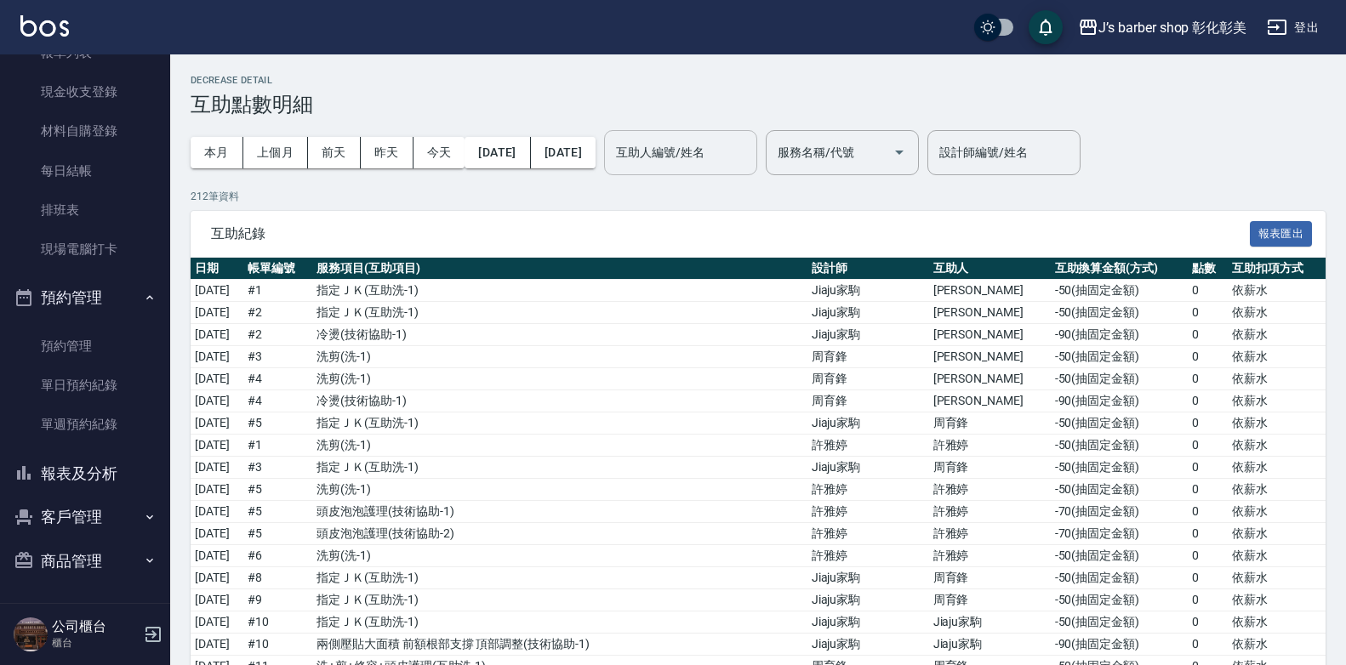
click at [731, 157] on div "互助人編號/姓名 互助人編號/姓名" at bounding box center [680, 152] width 153 height 45
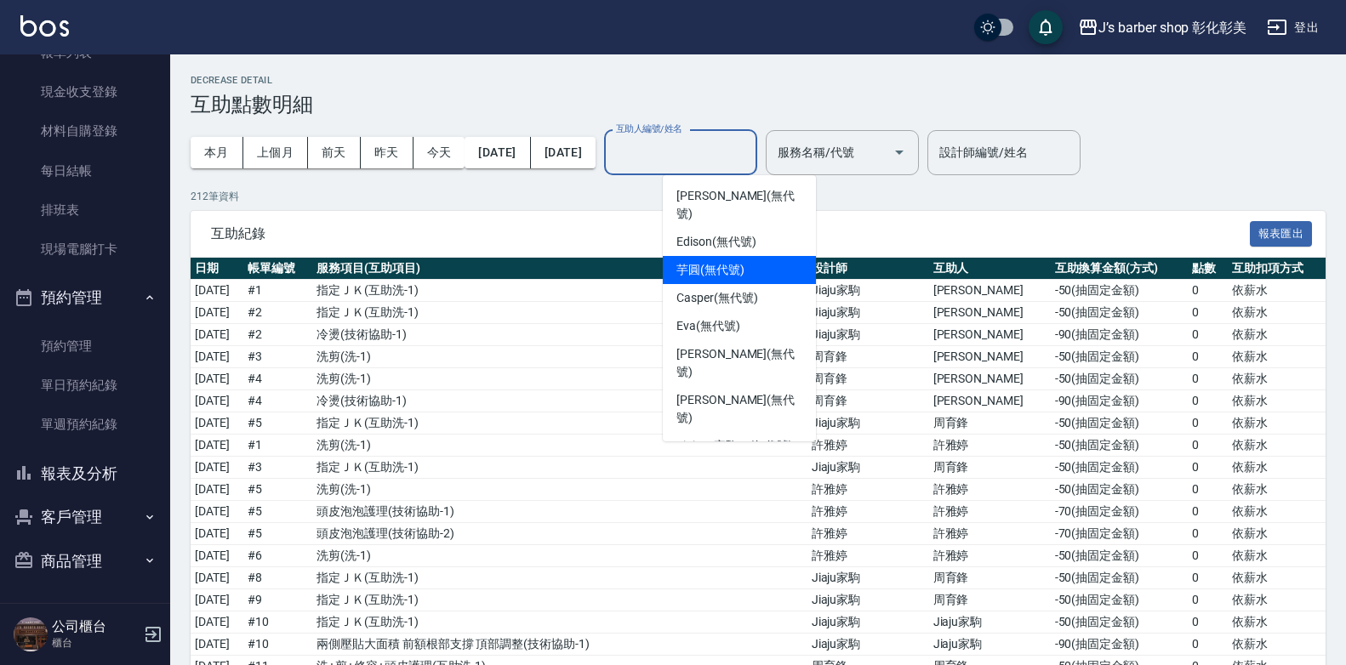
click at [752, 256] on div "芋圓 (無代號)" at bounding box center [739, 270] width 153 height 28
type input "芋圓(無代號)"
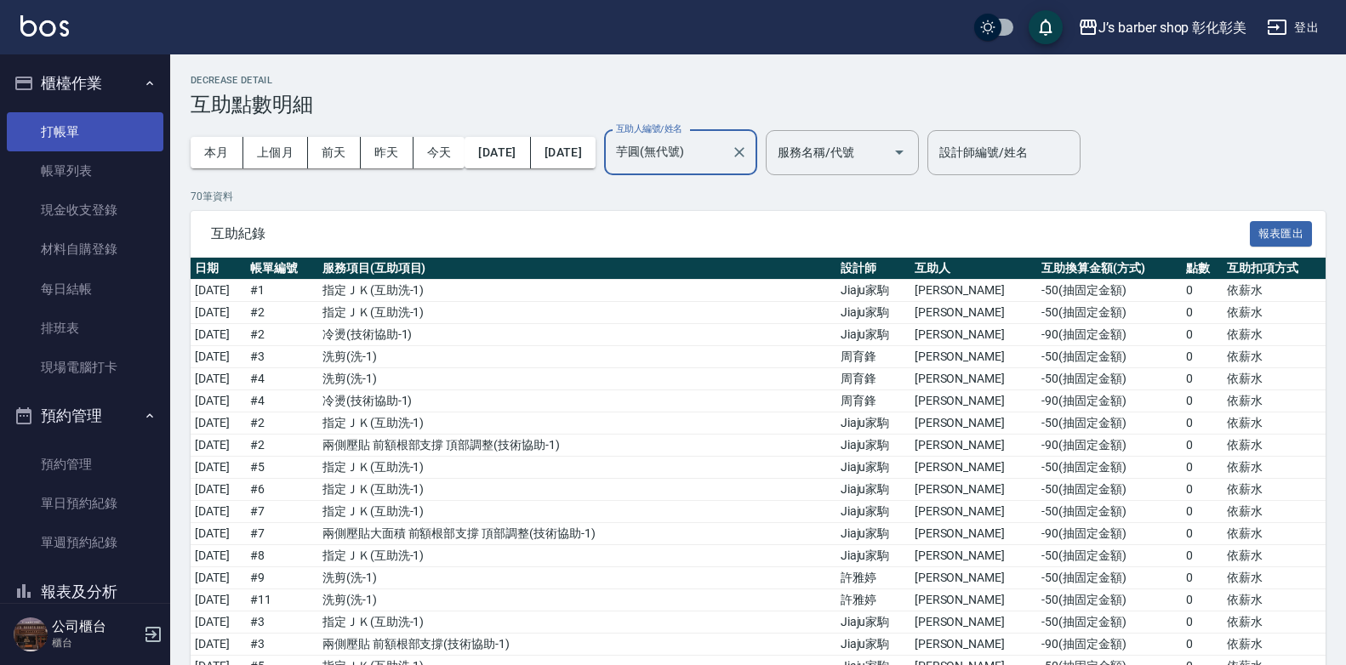
click at [74, 135] on link "打帳單" at bounding box center [85, 131] width 157 height 39
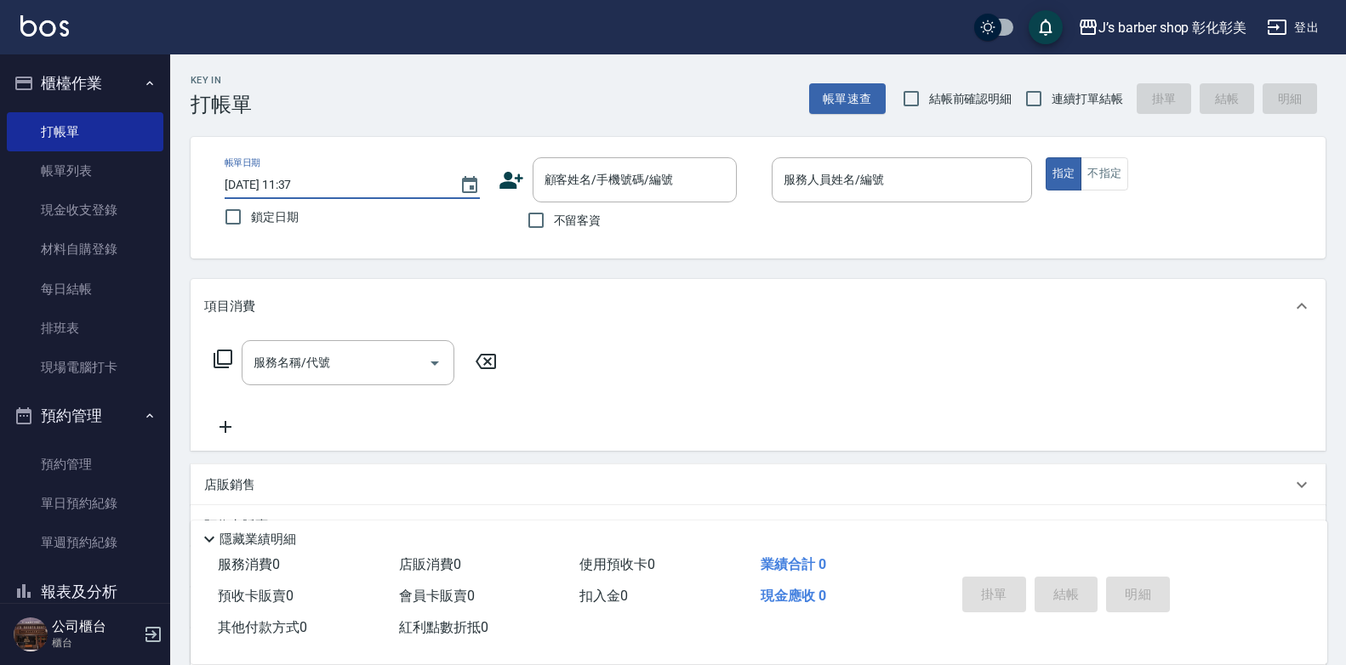
click at [295, 185] on input "[DATE] 11:37" at bounding box center [334, 185] width 218 height 28
type input "[DATE] 10:00"
click at [623, 185] on div "顧客姓名/手機號碼/編號 顧客姓名/手機號碼/編號" at bounding box center [635, 179] width 204 height 45
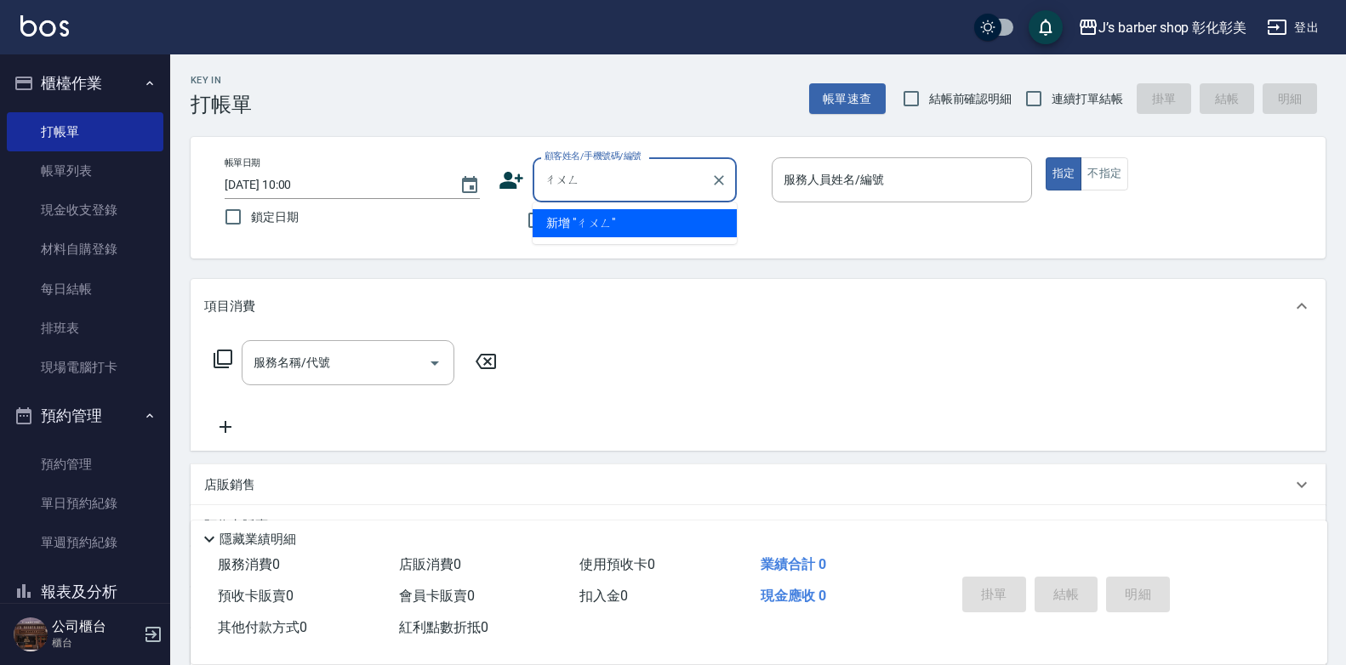
type input "重"
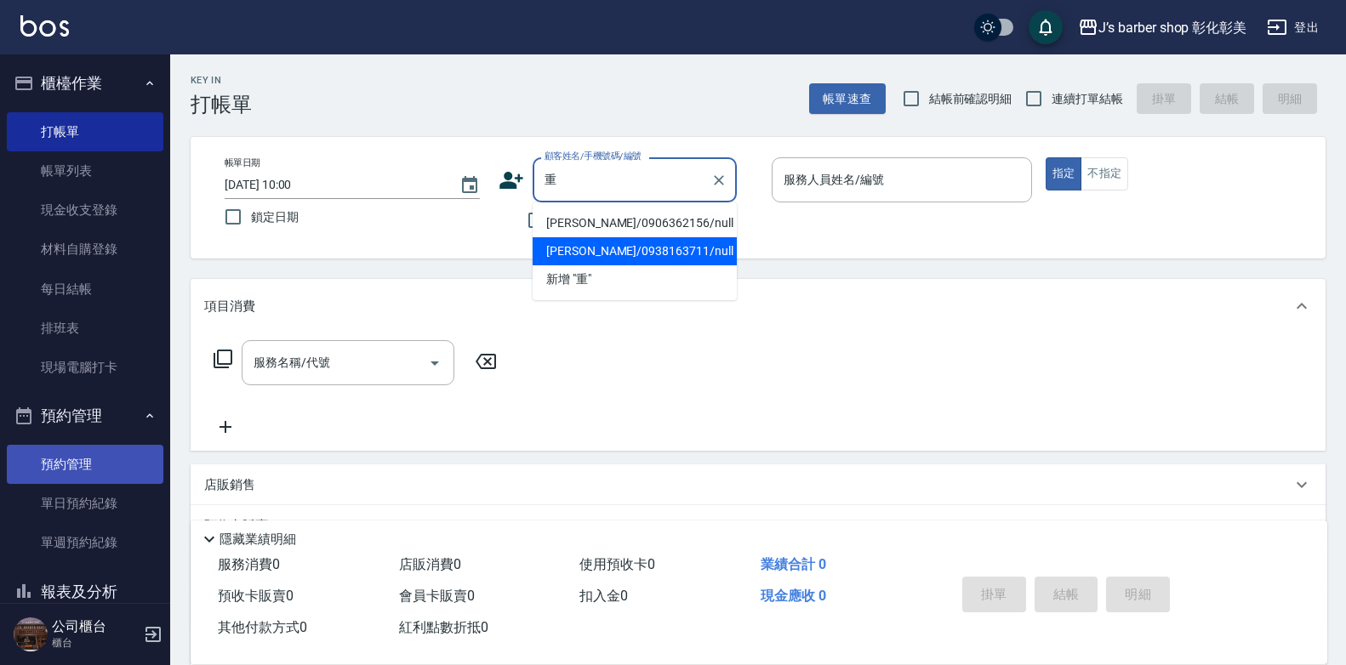
drag, startPoint x: 64, startPoint y: 471, endPoint x: 73, endPoint y: 459, distance: 14.5
click at [64, 471] on link "預約管理" at bounding box center [85, 464] width 157 height 39
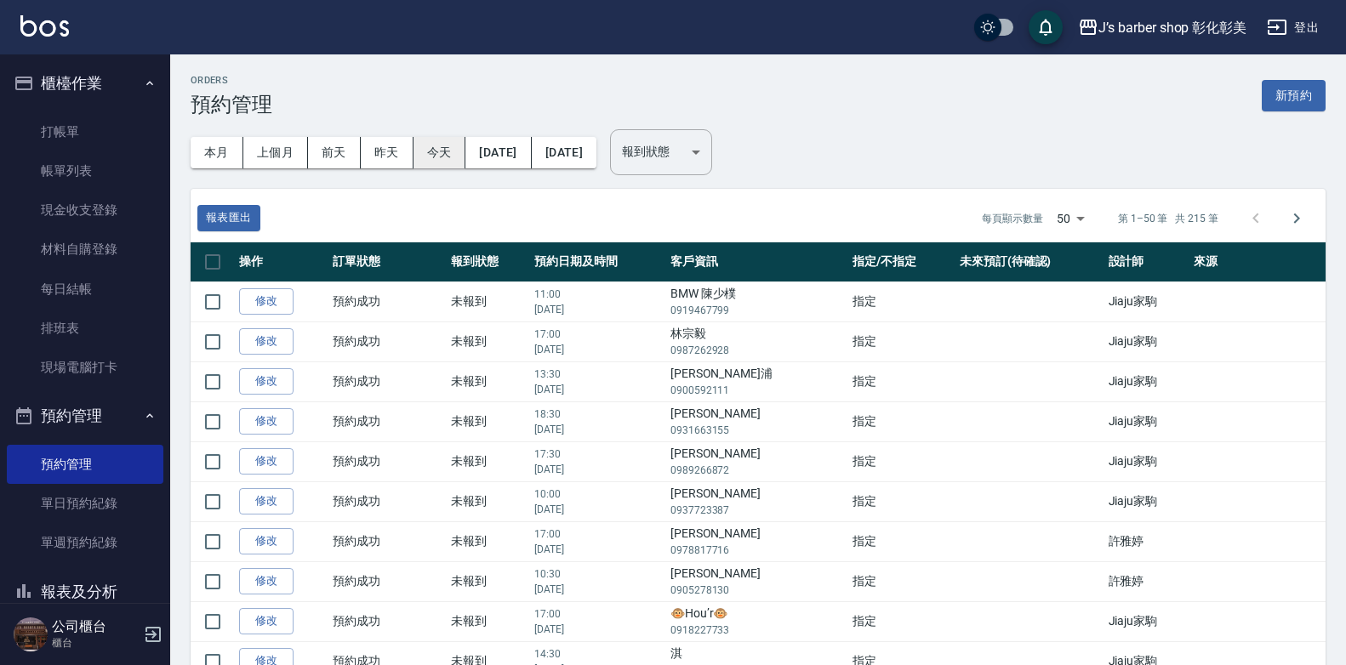
click at [432, 159] on button "今天" at bounding box center [440, 152] width 53 height 31
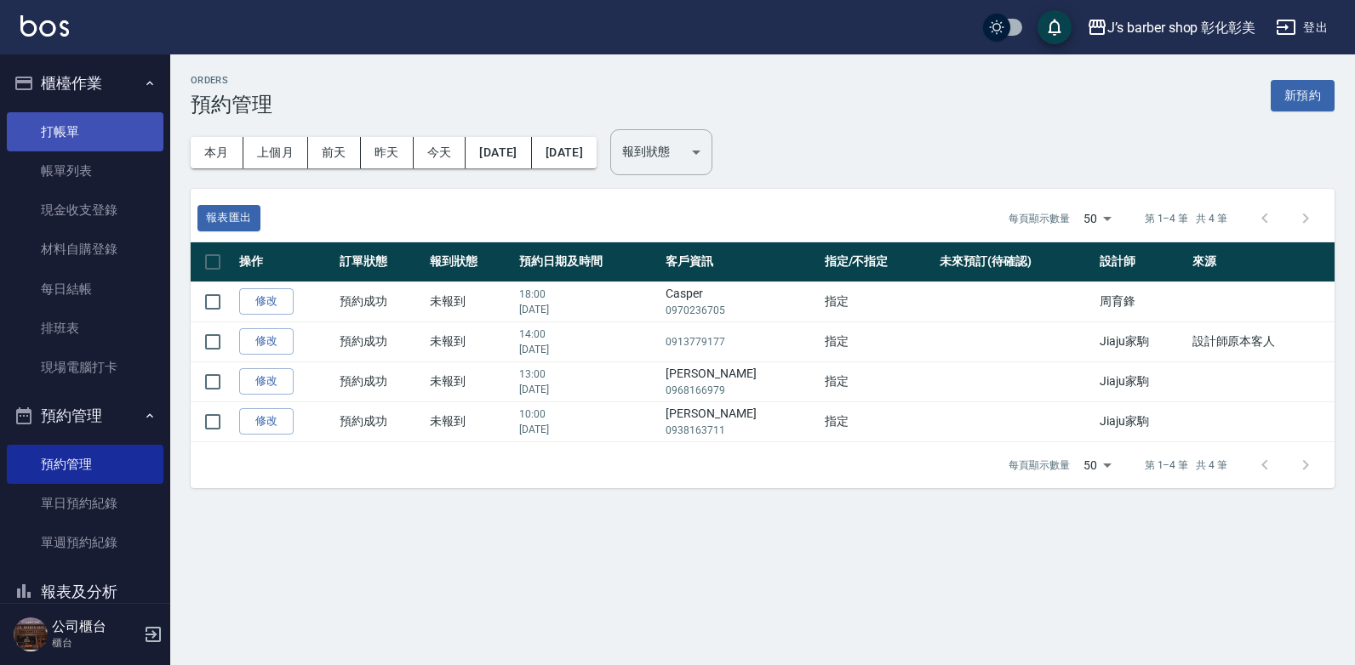
click at [65, 112] on link "打帳單" at bounding box center [85, 131] width 157 height 39
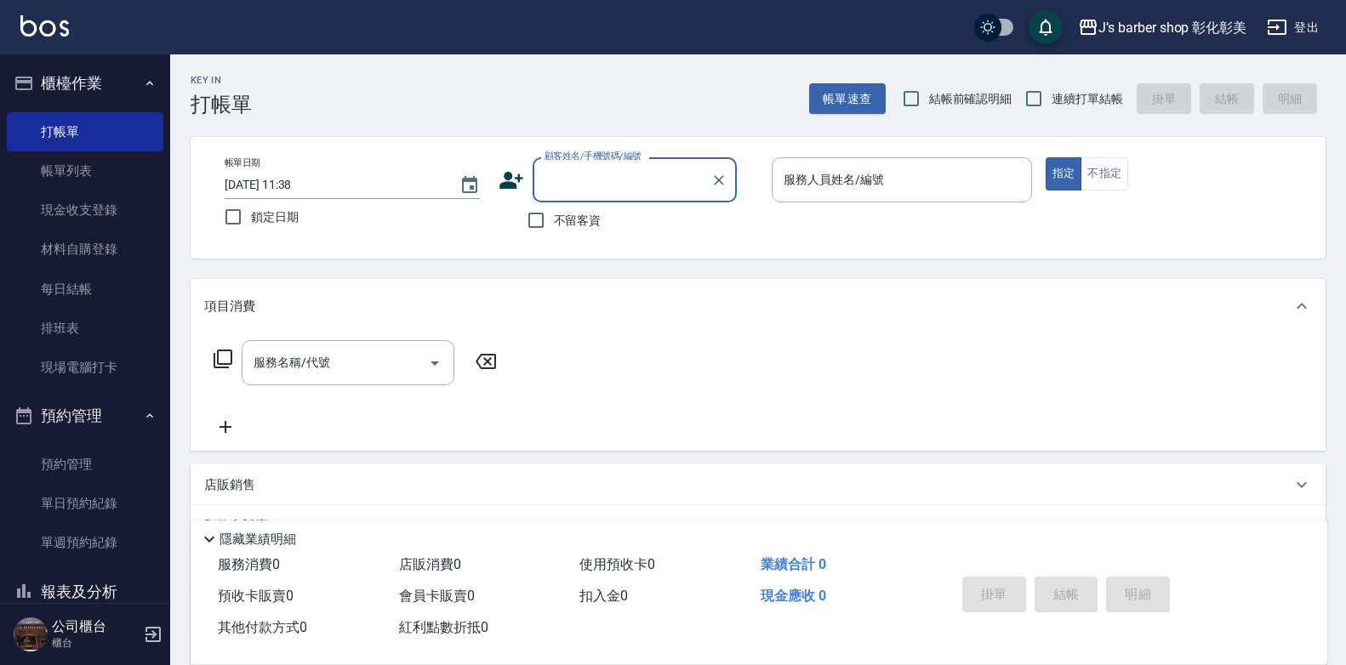
click at [295, 185] on input "[DATE] 11:38" at bounding box center [334, 185] width 218 height 28
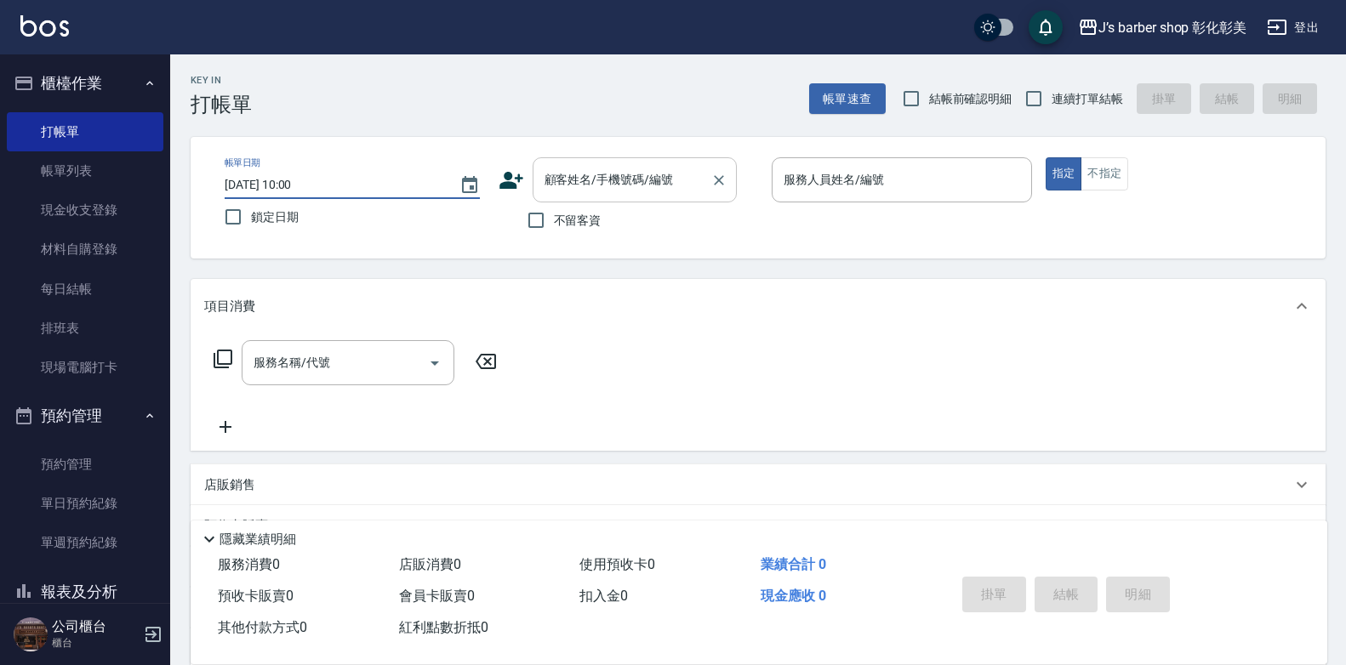
click at [631, 196] on div "顧客姓名/手機號碼/編號" at bounding box center [635, 179] width 204 height 45
type input "[DATE] 10:00"
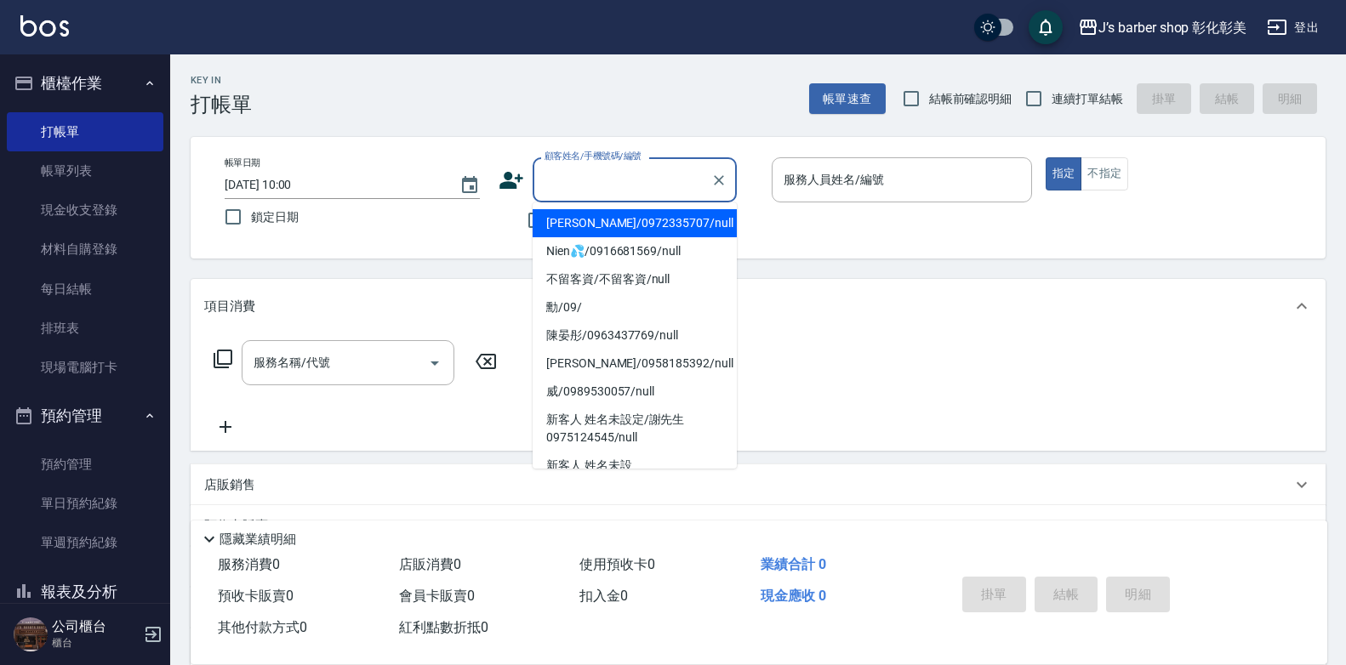
click at [631, 196] on div "顧客姓名/手機號碼/編號" at bounding box center [635, 179] width 204 height 45
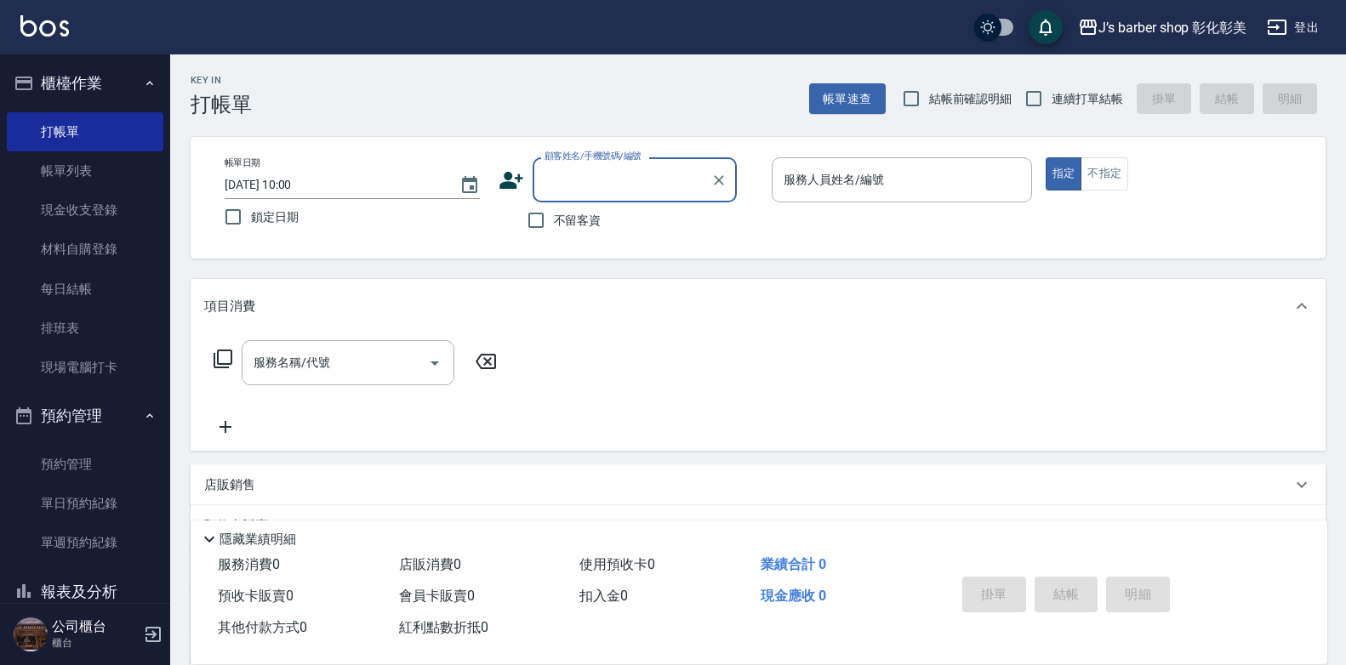
click at [631, 196] on div "顧客姓名/手機號碼/編號" at bounding box center [635, 179] width 204 height 45
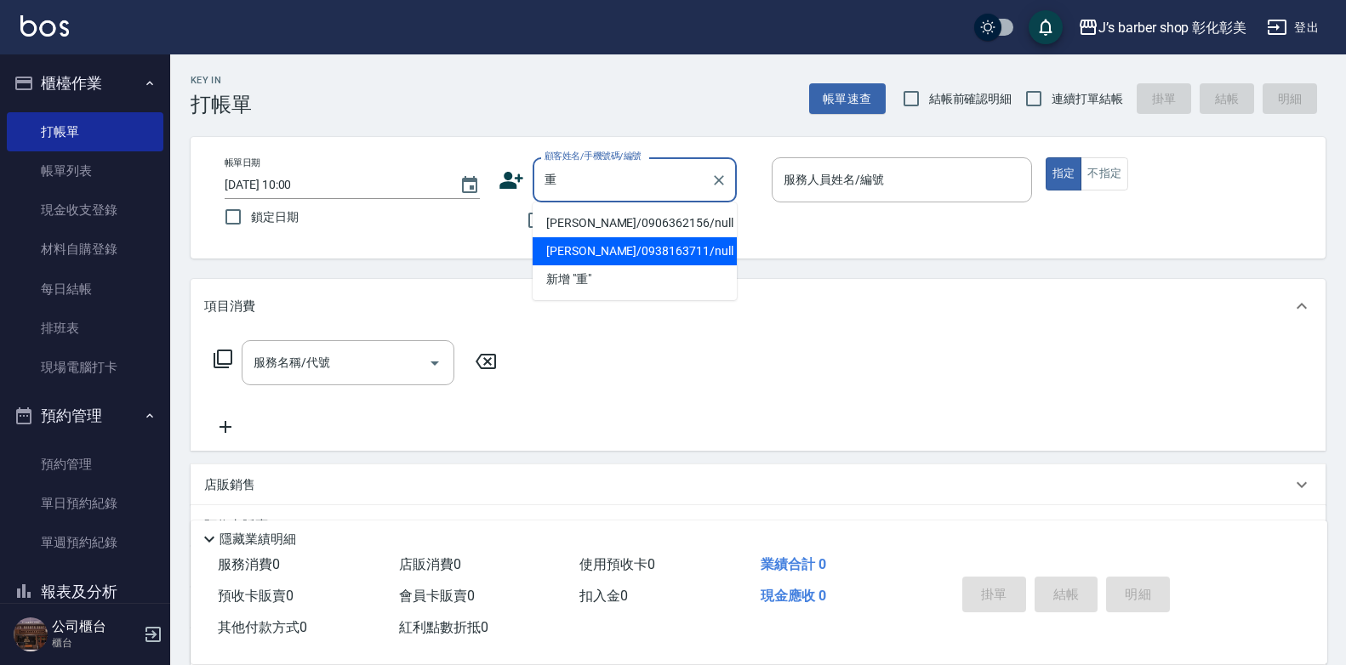
click at [665, 243] on li "[PERSON_NAME]/0938163711/null" at bounding box center [635, 251] width 204 height 28
type input "[PERSON_NAME]/0938163711/null"
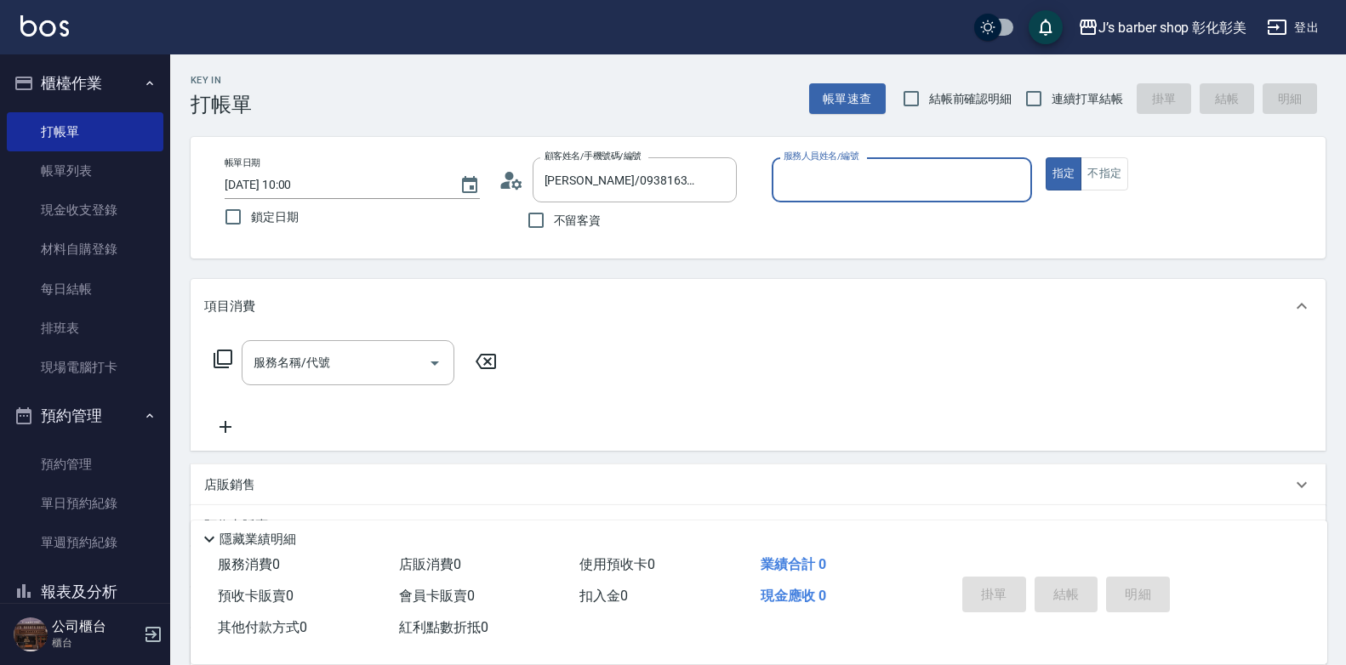
click at [860, 185] on input "服務人員姓名/編號" at bounding box center [901, 180] width 245 height 30
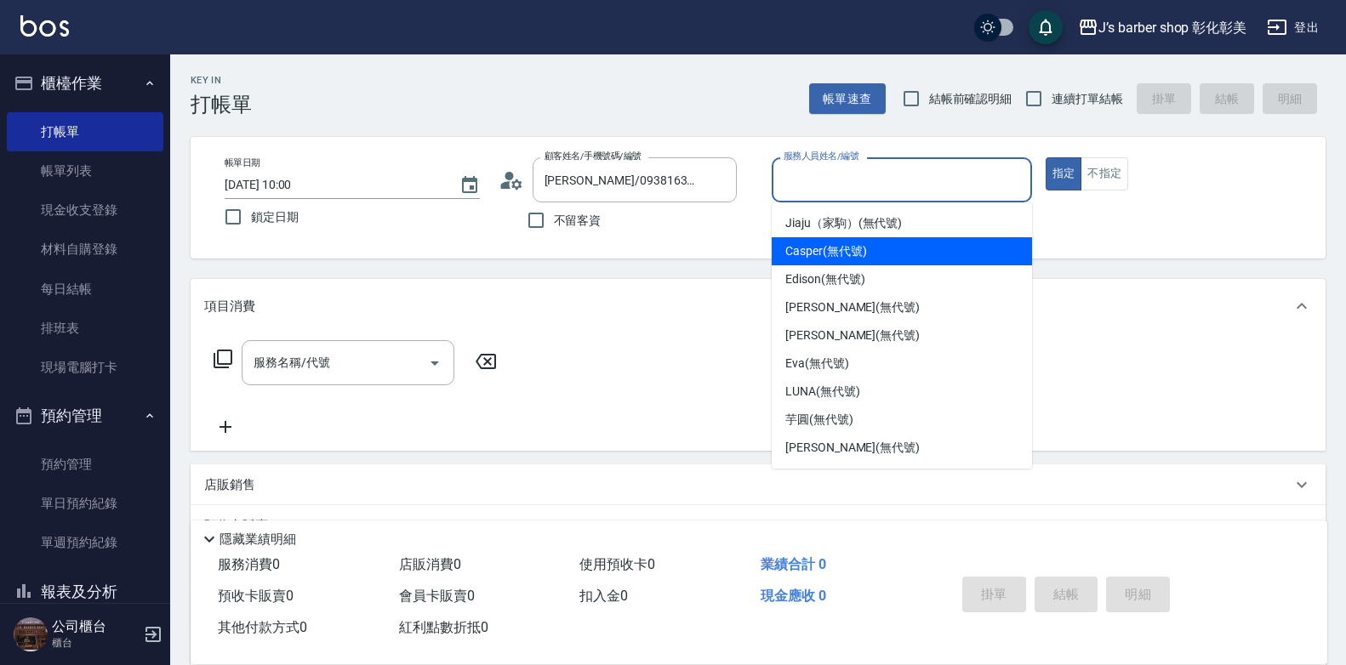
click at [817, 252] on span "Casper (無代號)" at bounding box center [825, 252] width 81 height 18
click at [817, 252] on div "帳單日期 [DATE] 10:00 鎖定日期 顧客姓名/手機號碼/編號 [PERSON_NAME]/0938163711/null 顧客姓名/手機號碼/編號 …" at bounding box center [758, 198] width 1135 height 122
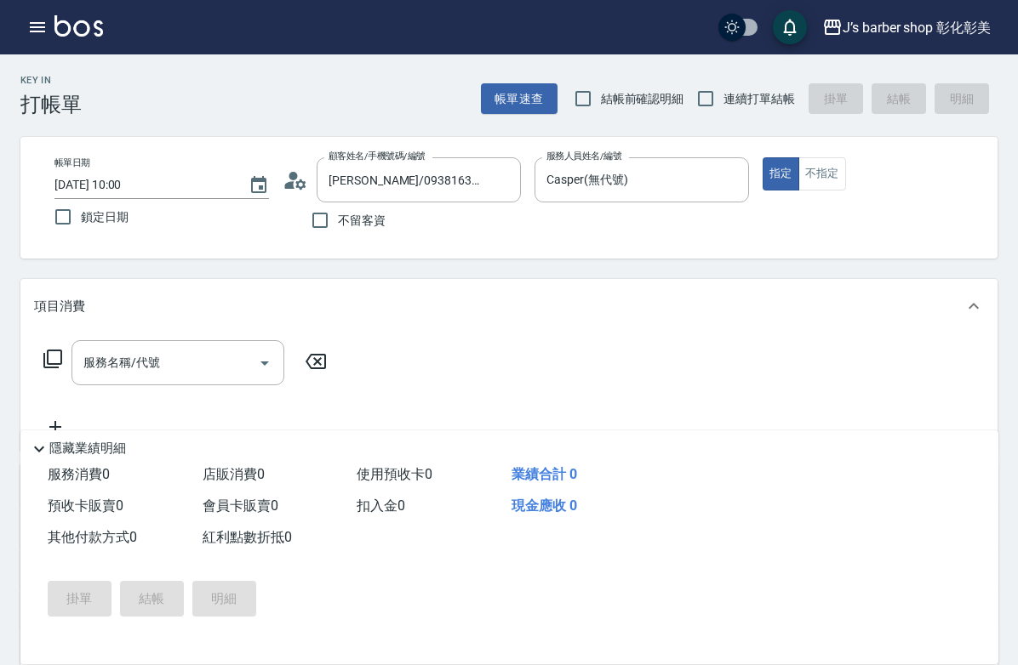
click at [506, 14] on div "J’s barber shop 彰化彰美 登出" at bounding box center [509, 27] width 1018 height 54
click at [541, 22] on div "J’s barber shop 彰化彰美 登出" at bounding box center [509, 27] width 1018 height 54
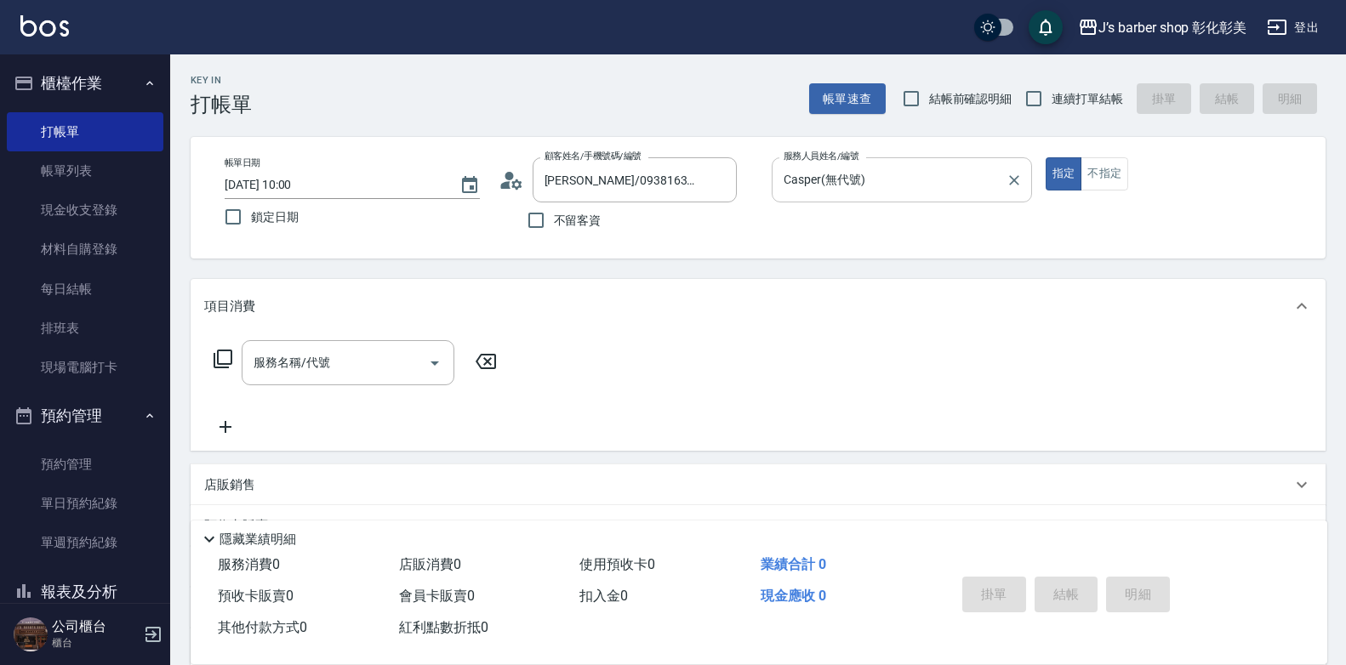
click at [1003, 197] on div at bounding box center [1013, 179] width 22 height 45
click at [978, 183] on input "Casper(無代號)" at bounding box center [889, 180] width 220 height 30
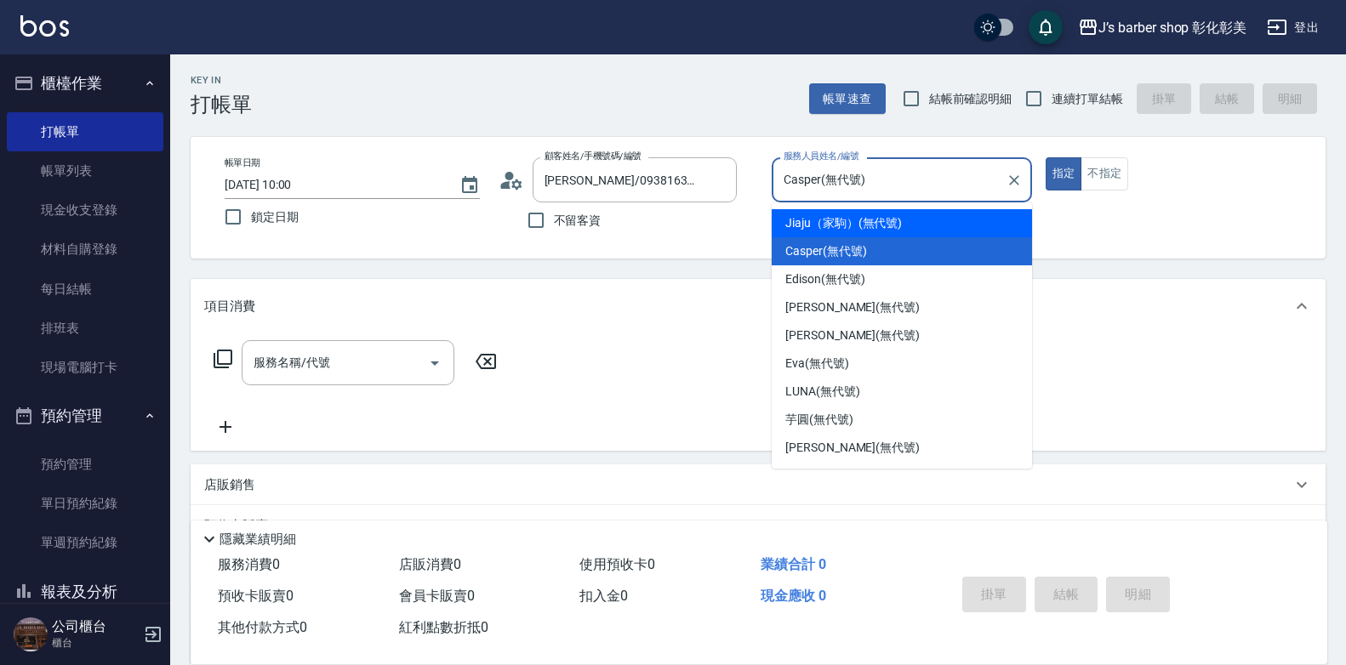
click at [845, 224] on span "Jiaju（家駒） (無代號)" at bounding box center [843, 223] width 117 height 18
type input "Jiaju（家駒）(無代號)"
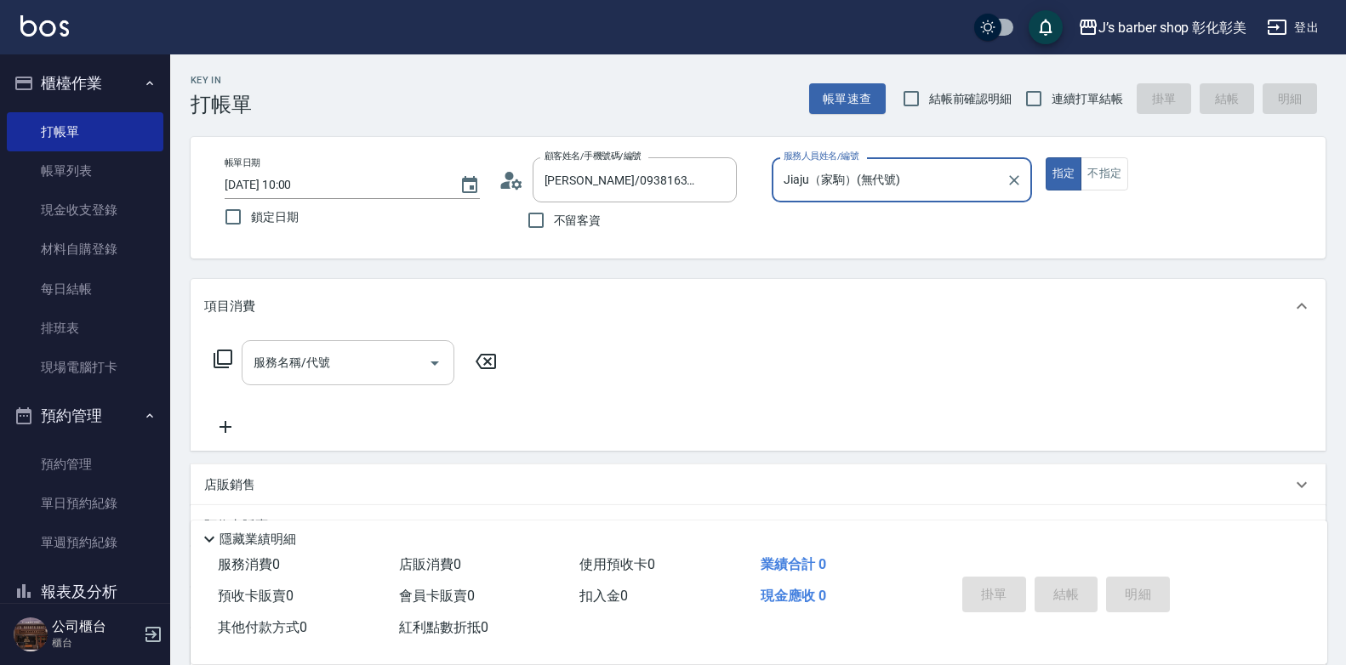
click at [368, 360] on input "服務名稱/代號" at bounding box center [335, 363] width 172 height 30
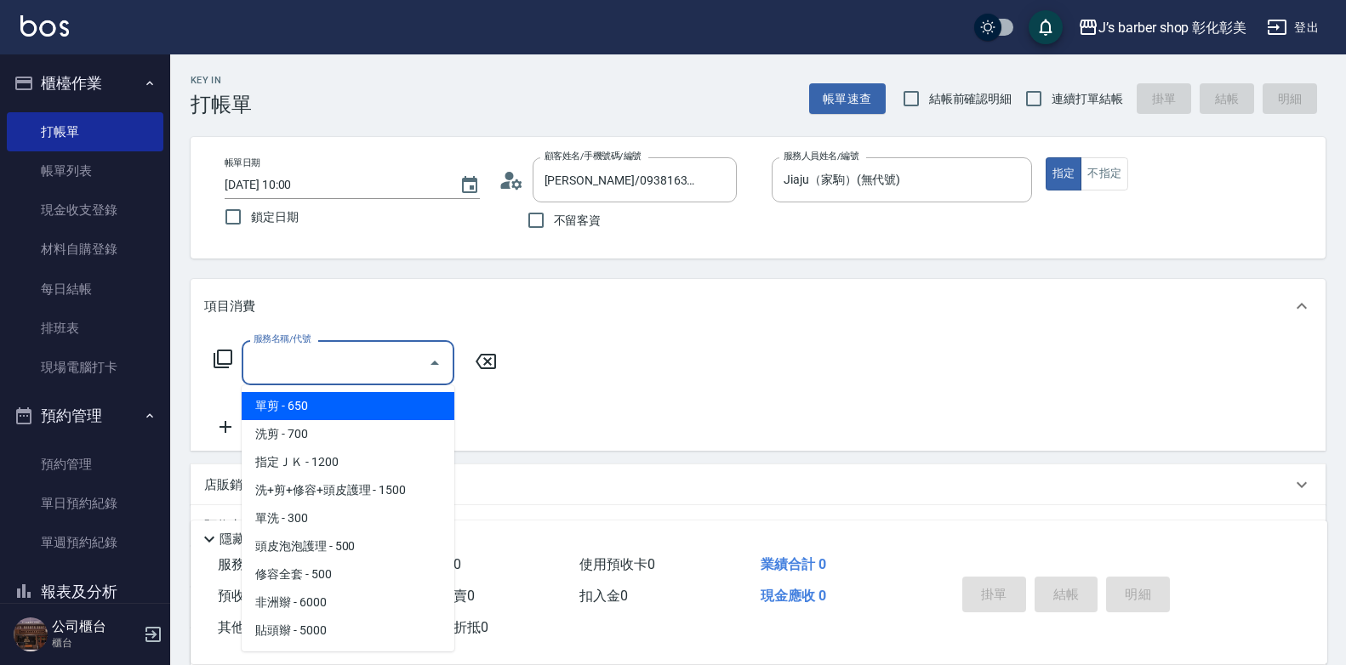
click at [368, 360] on input "服務名稱/代號" at bounding box center [335, 363] width 172 height 30
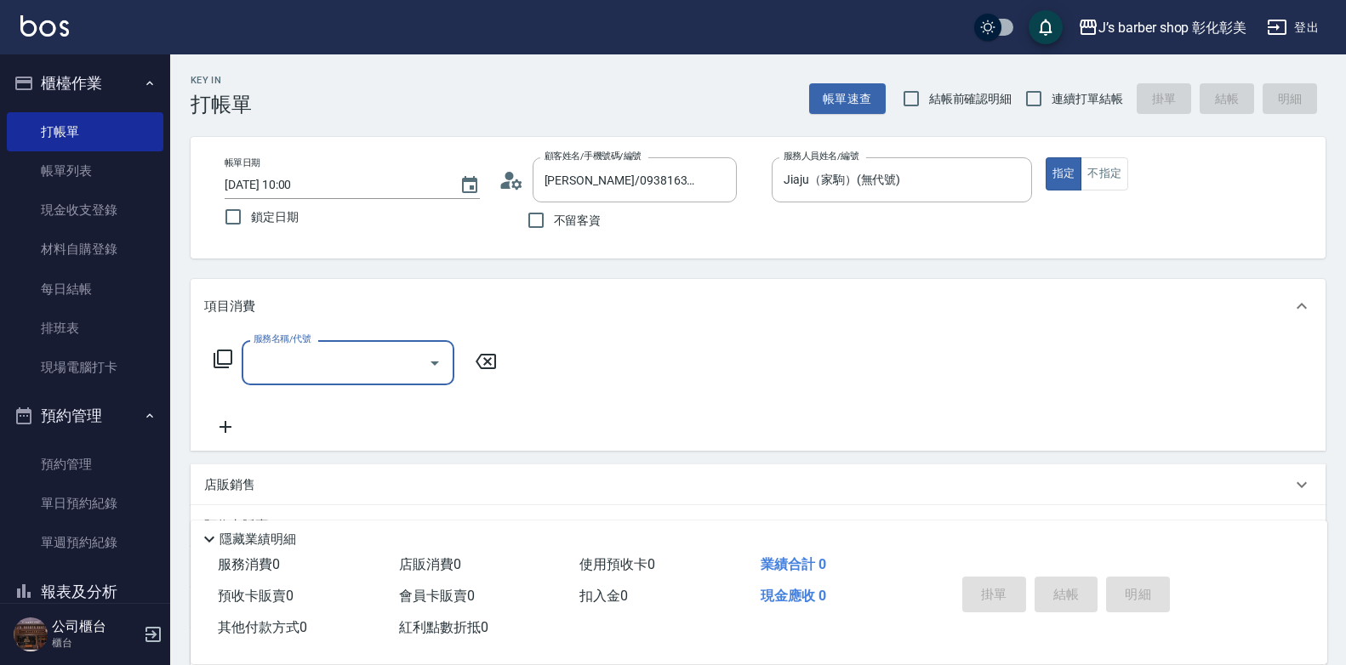
click at [368, 360] on input "服務名稱/代號" at bounding box center [335, 363] width 172 height 30
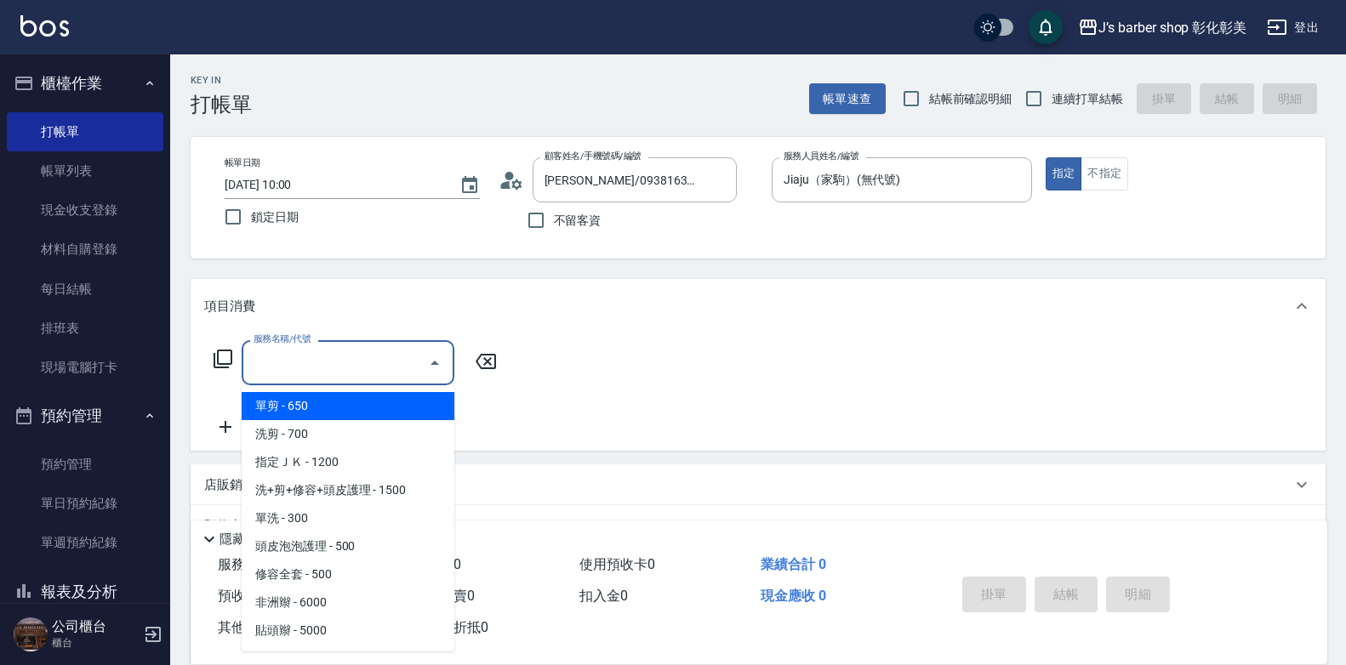
click at [368, 360] on input "服務名稱/代號" at bounding box center [335, 363] width 172 height 30
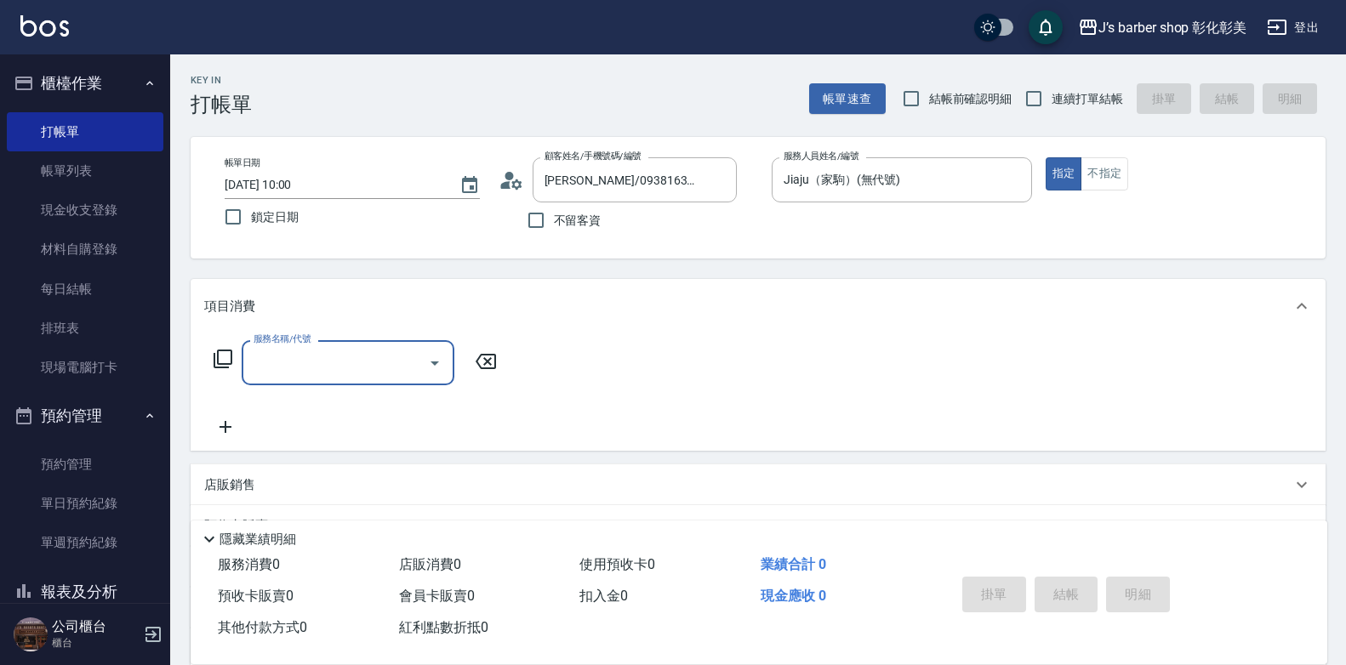
click at [368, 361] on input "服務名稱/代號" at bounding box center [335, 363] width 172 height 30
click at [377, 378] on input "服務名稱/代號" at bounding box center [335, 363] width 172 height 30
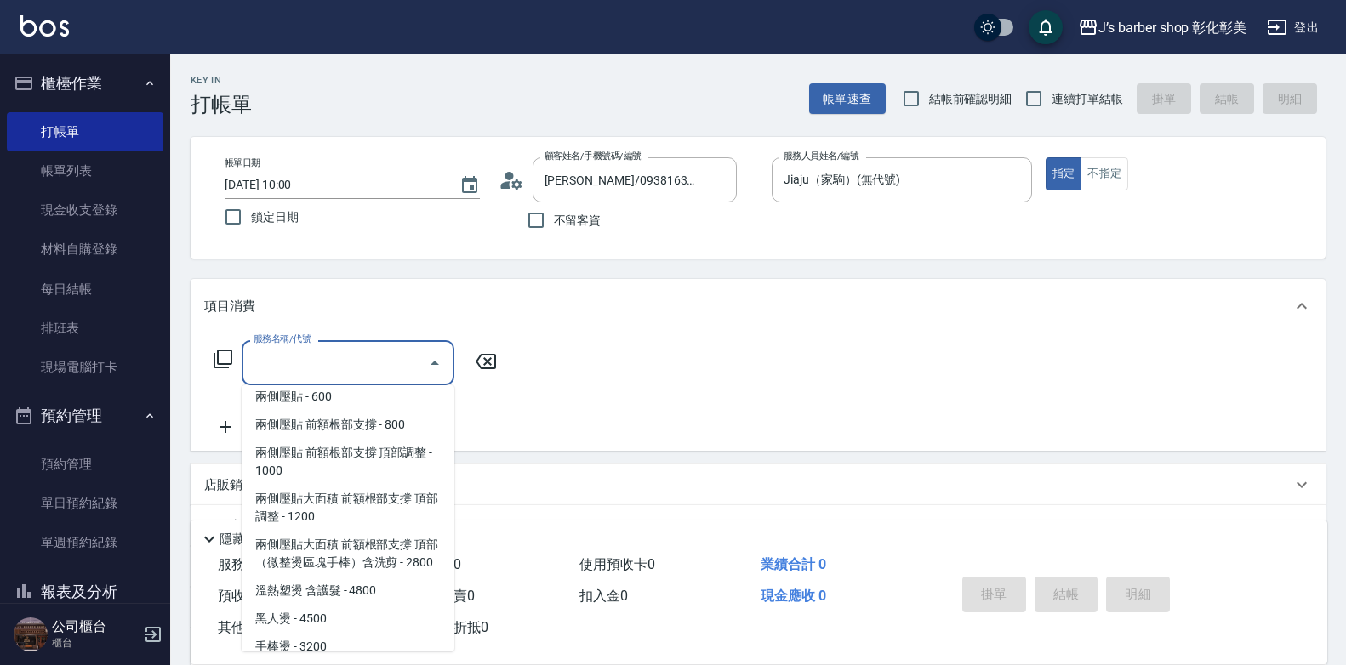
scroll to position [340, 0]
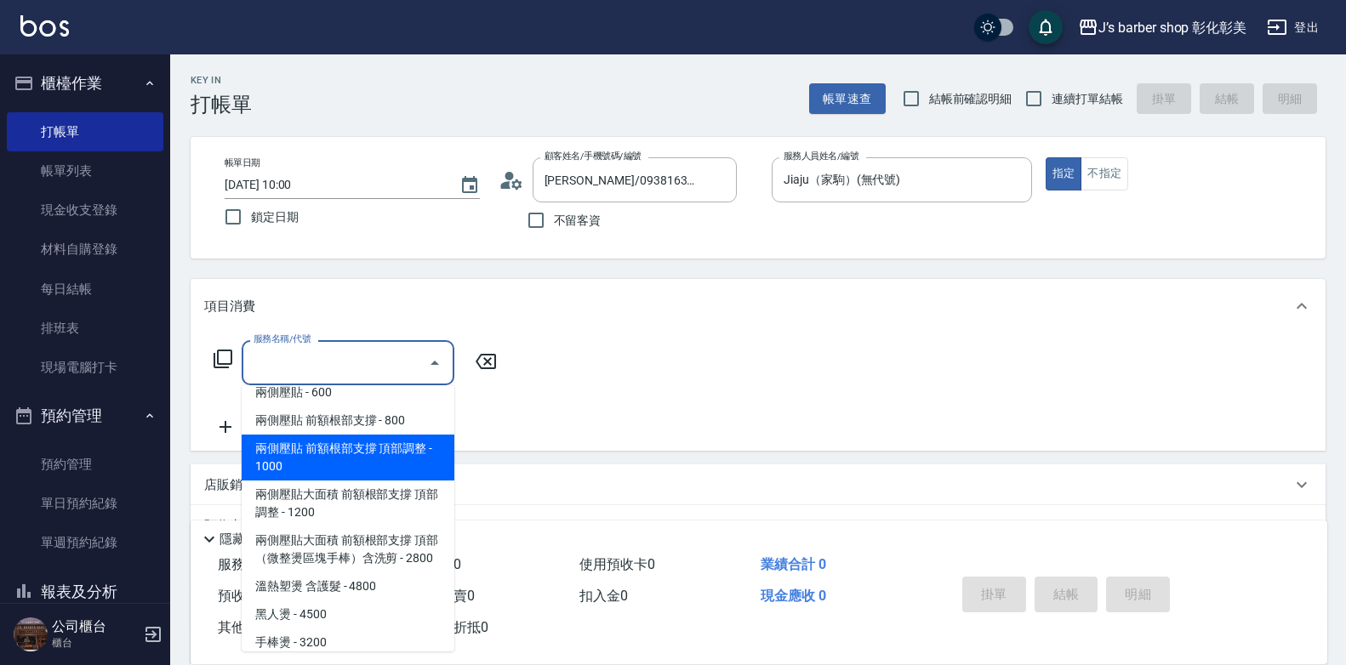
click at [350, 464] on span "兩側壓貼 前額根部支撐 頂部調整 - 1000" at bounding box center [348, 458] width 213 height 46
type input "兩側壓貼 前額根部支撐 頂部調整(Gp2)"
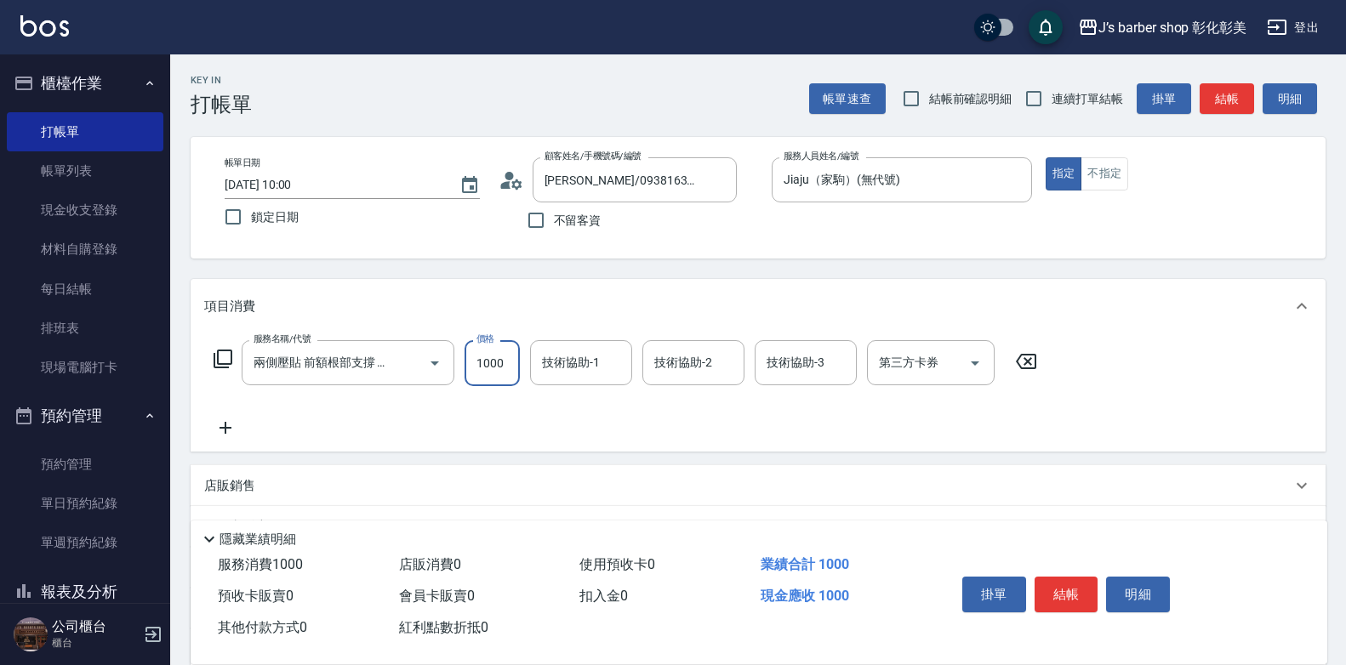
click at [481, 362] on input "1000" at bounding box center [492, 363] width 55 height 46
type input "1500"
click at [586, 371] on div "技術協助-1 技術協助-1" at bounding box center [581, 362] width 102 height 45
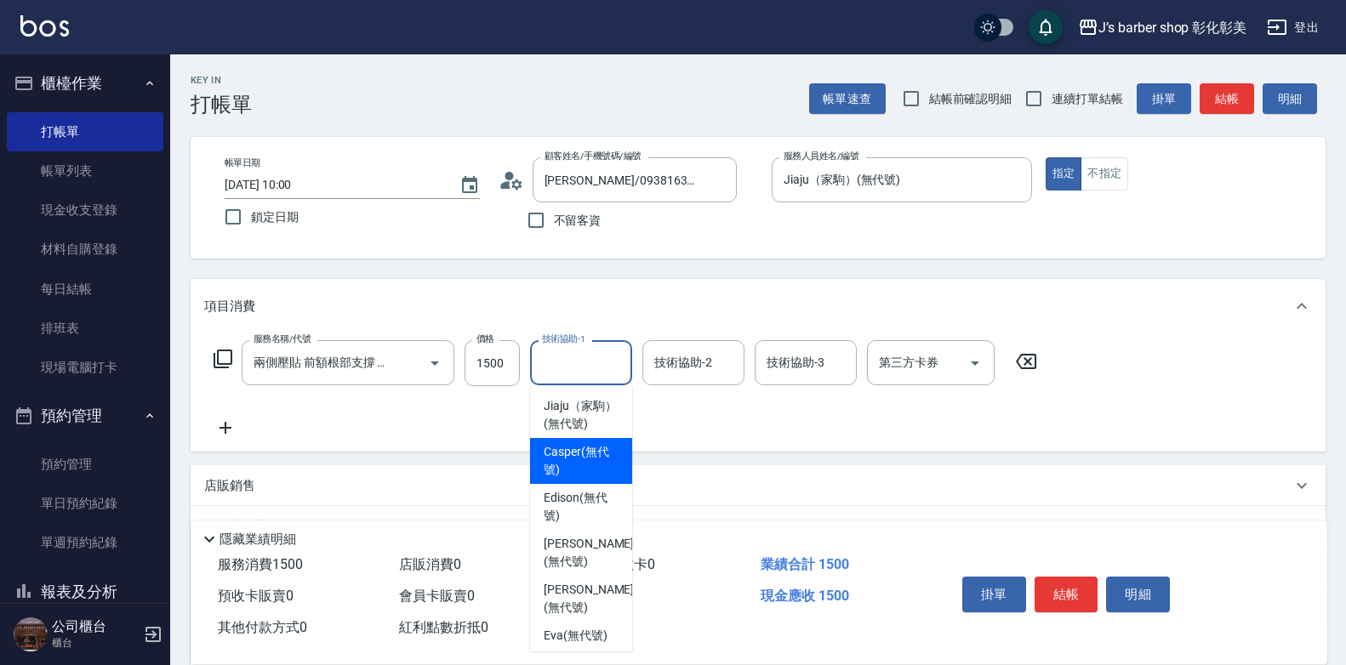
scroll to position [143, 0]
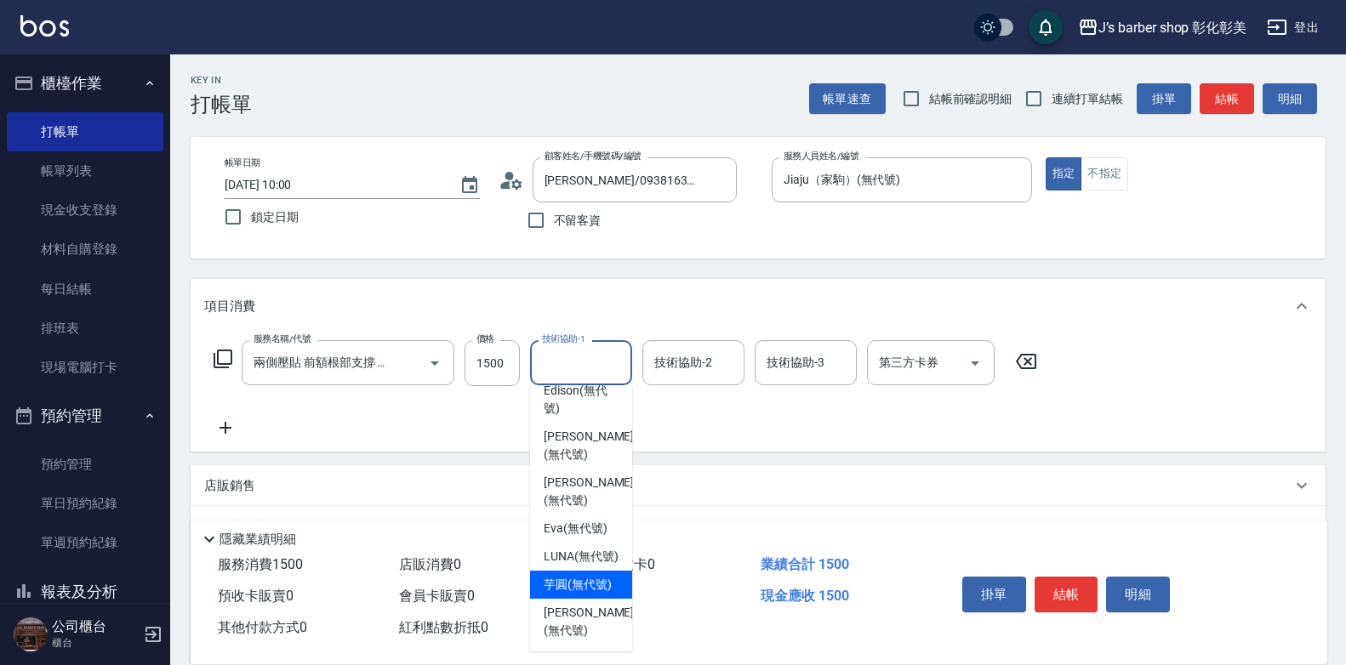
click at [613, 571] on div "芋圓 (無代號)" at bounding box center [581, 585] width 102 height 28
type input "芋圓(無代號)"
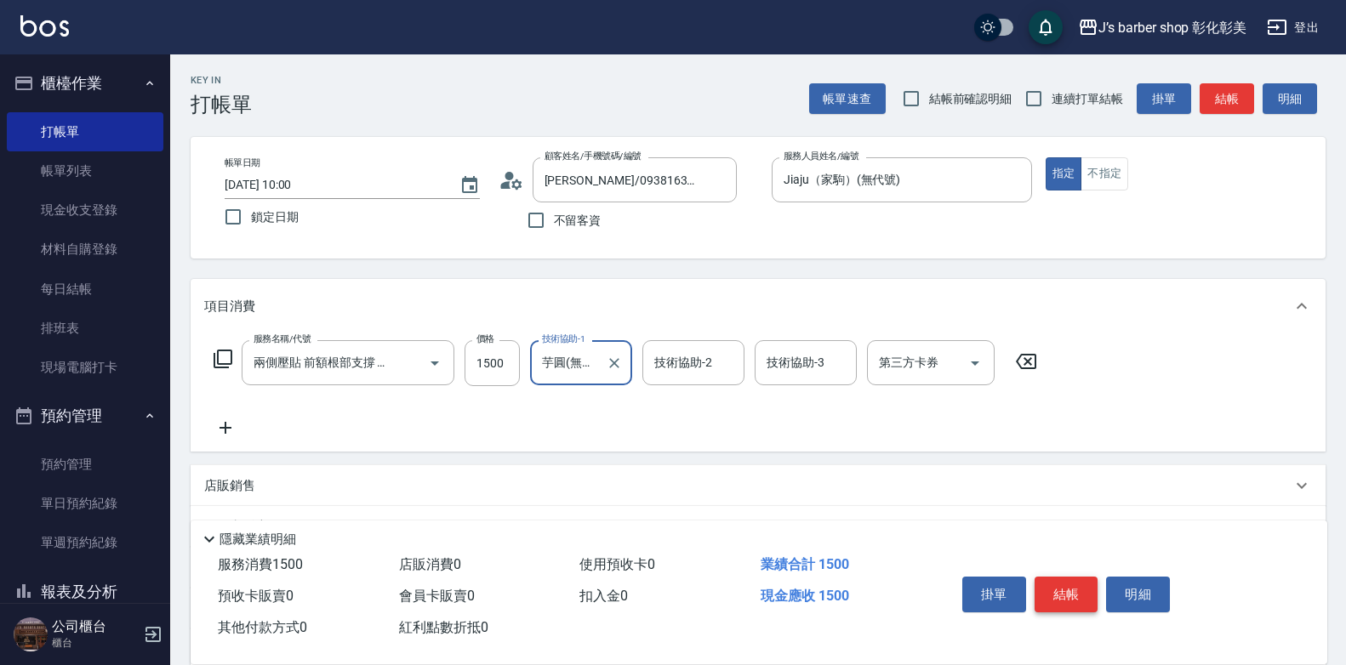
click at [1062, 577] on button "結帳" at bounding box center [1067, 595] width 64 height 36
